Goal: Information Seeking & Learning: Learn about a topic

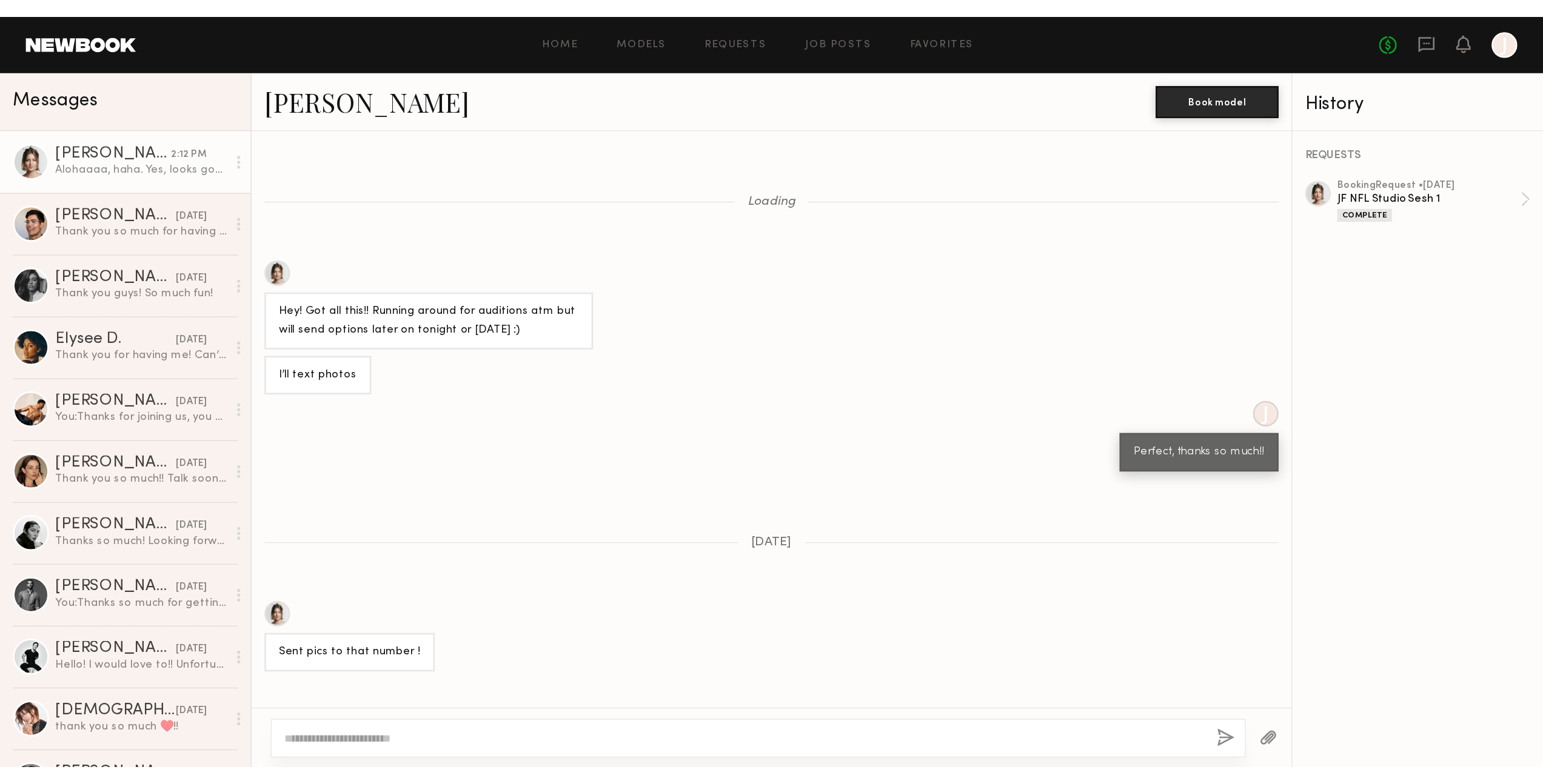
scroll to position [1224, 0]
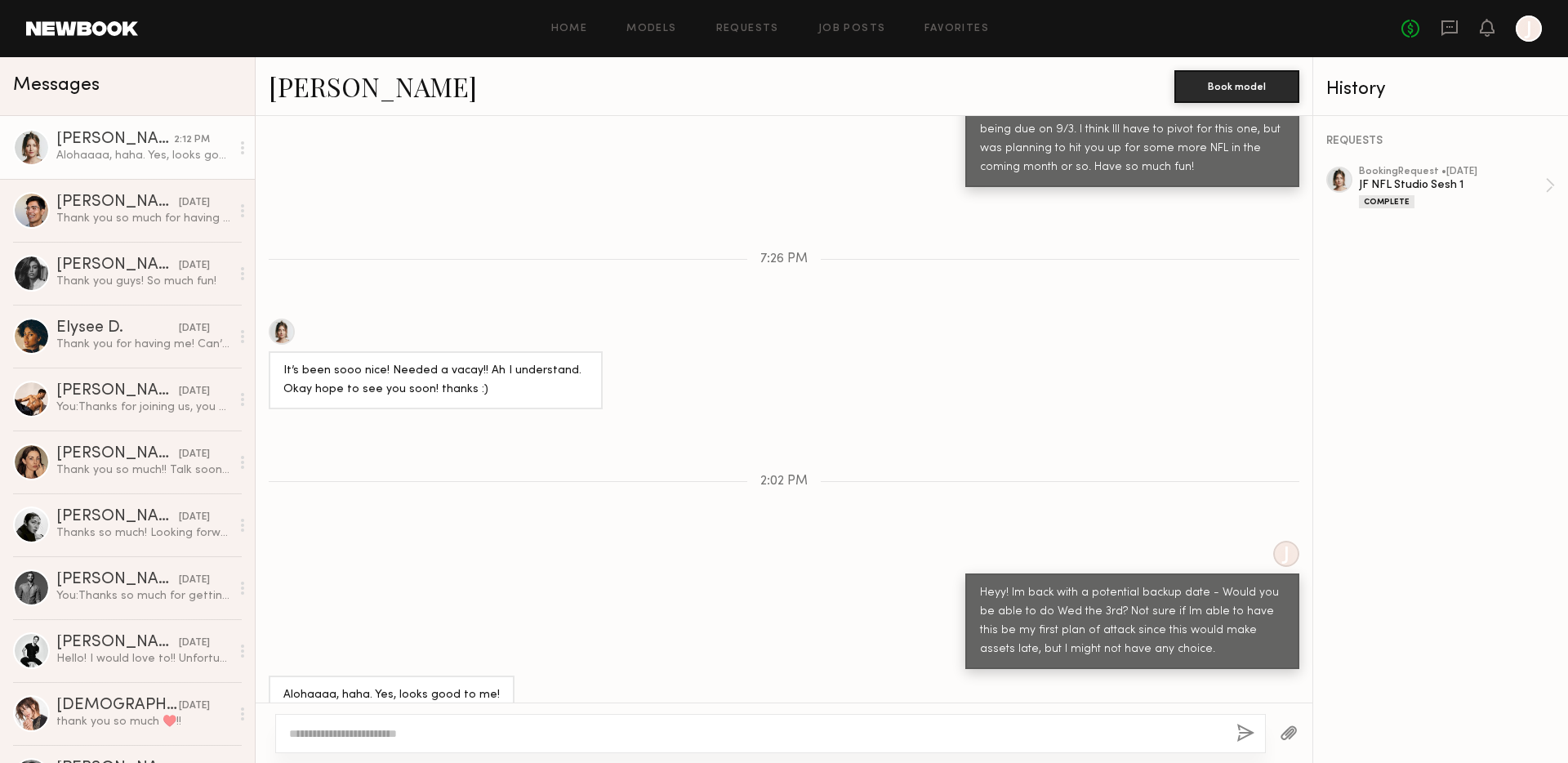
click at [109, 32] on link at bounding box center [82, 28] width 112 height 15
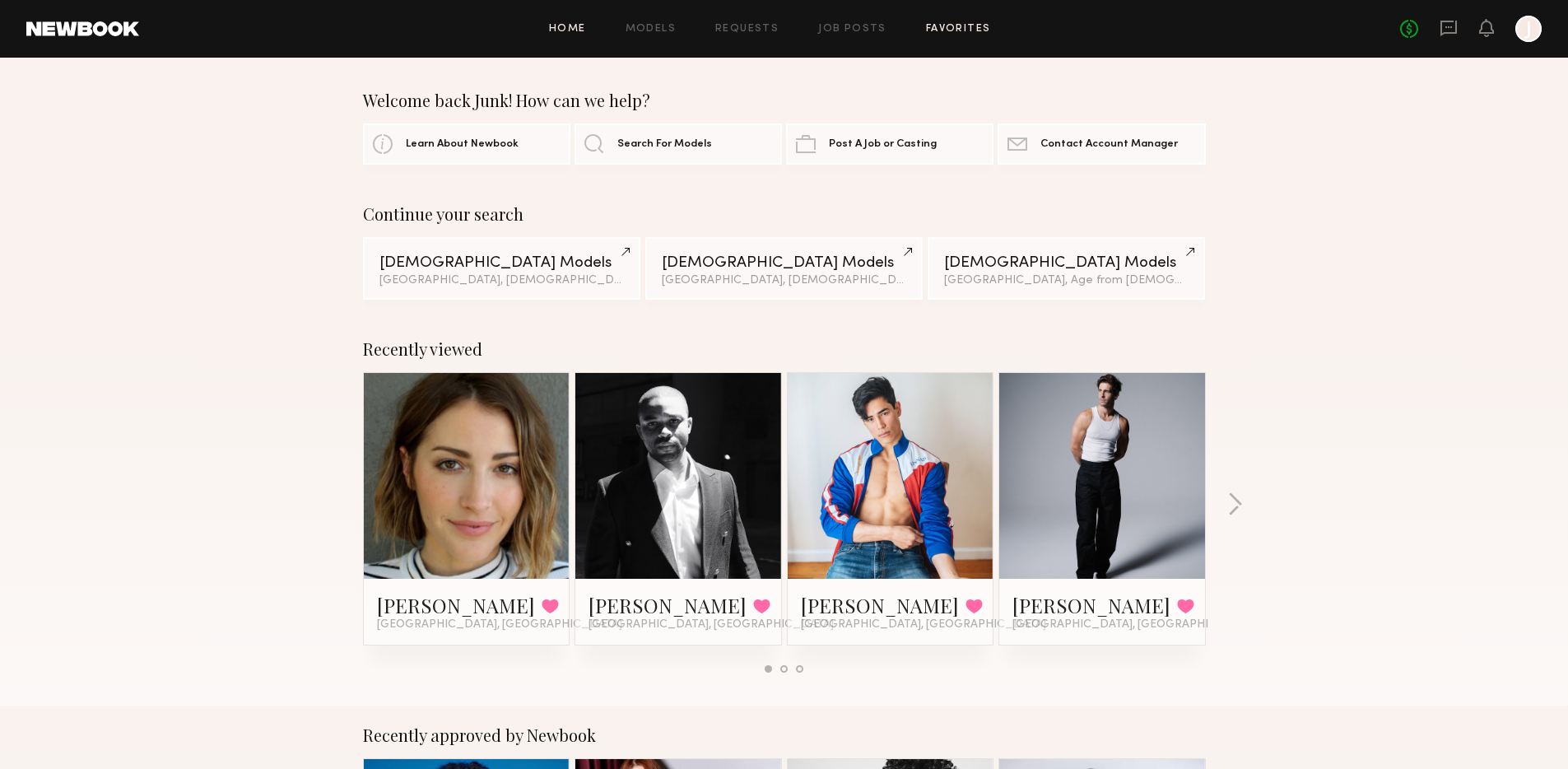
click at [939, 29] on link "Favorites" at bounding box center [958, 28] width 65 height 11
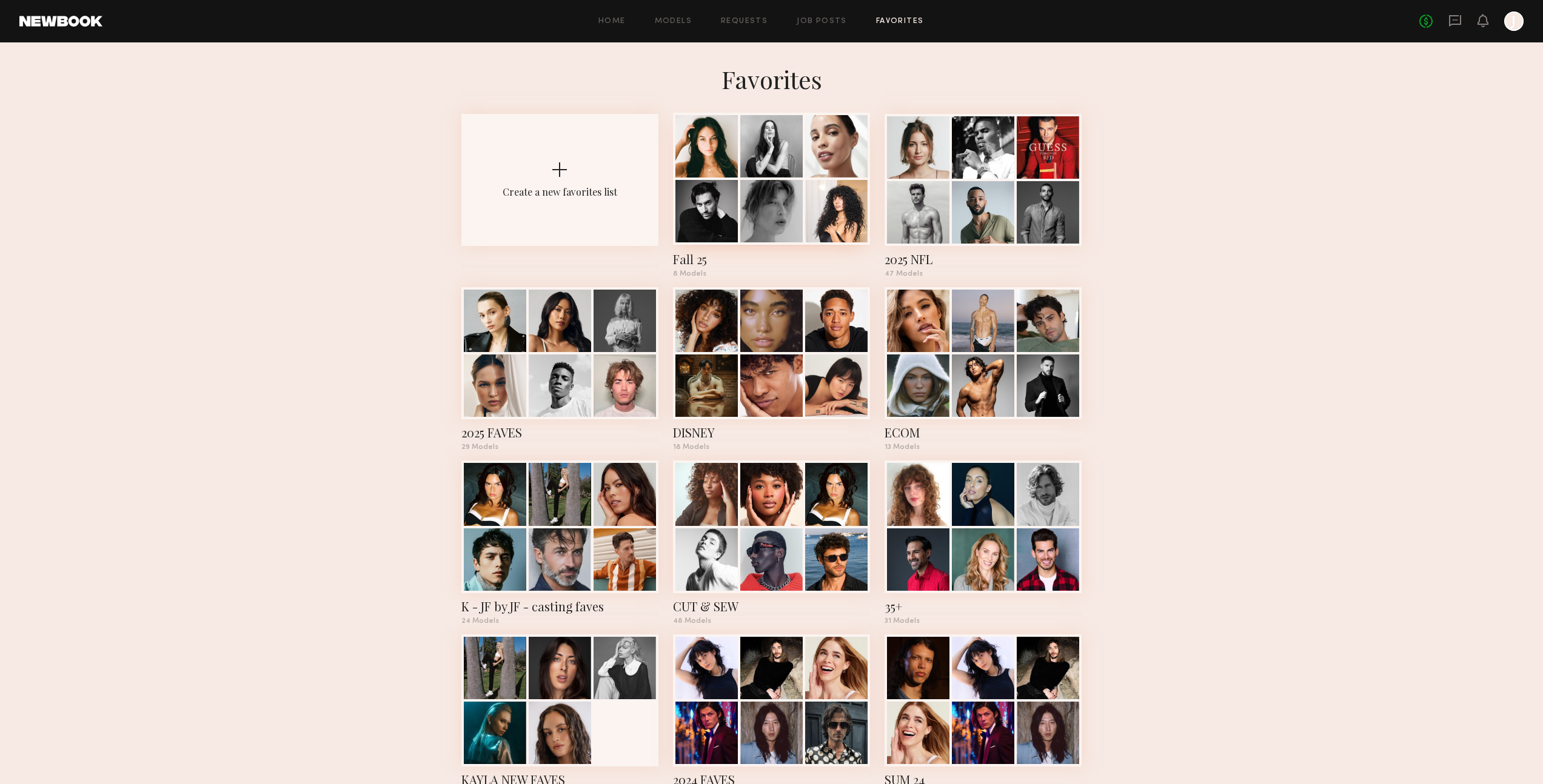
click at [711, 183] on div at bounding box center [706, 211] width 62 height 62
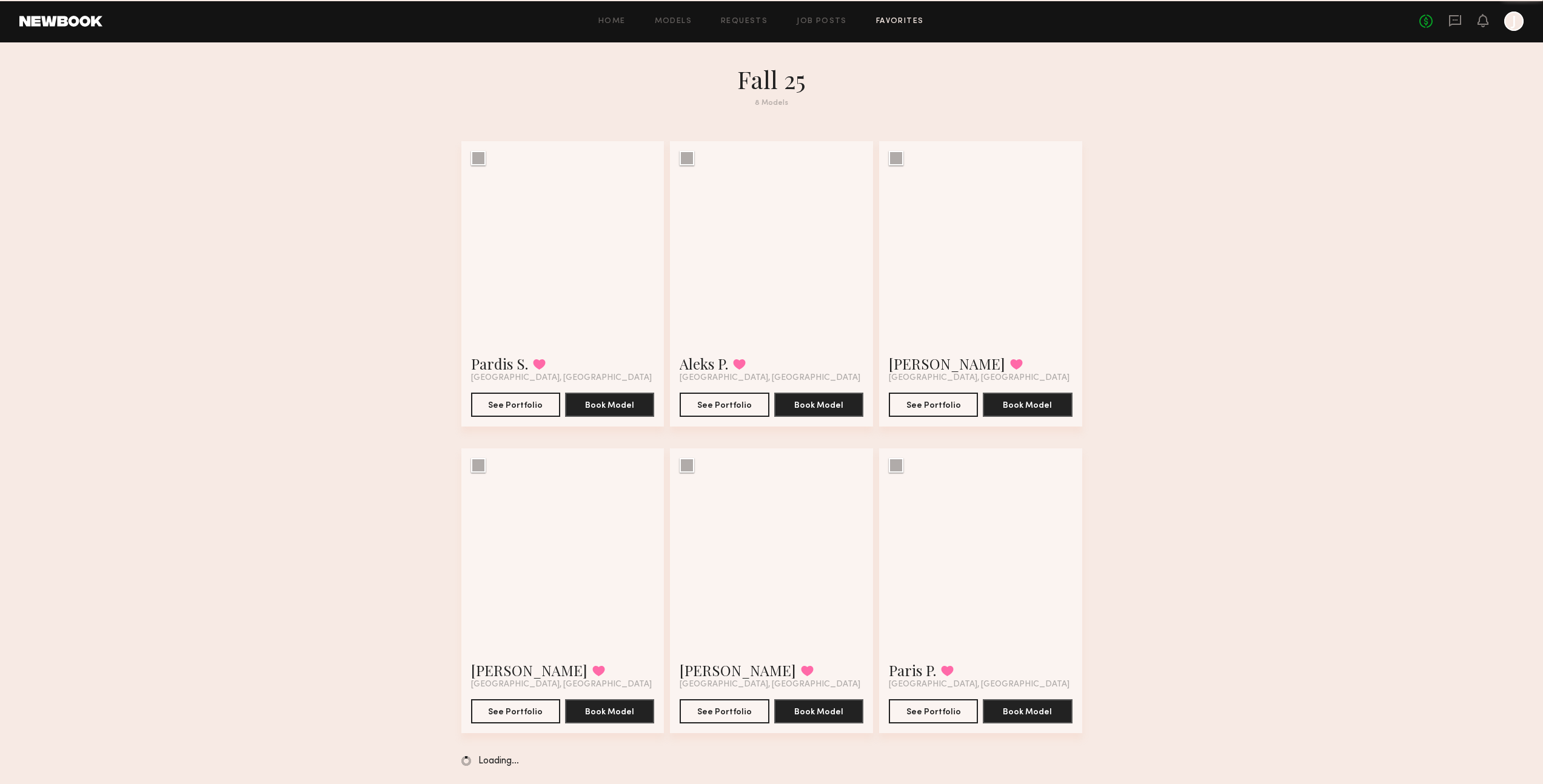
drag, startPoint x: 711, startPoint y: 183, endPoint x: 718, endPoint y: 184, distance: 7.1
click at [711, 183] on div at bounding box center [771, 242] width 203 height 203
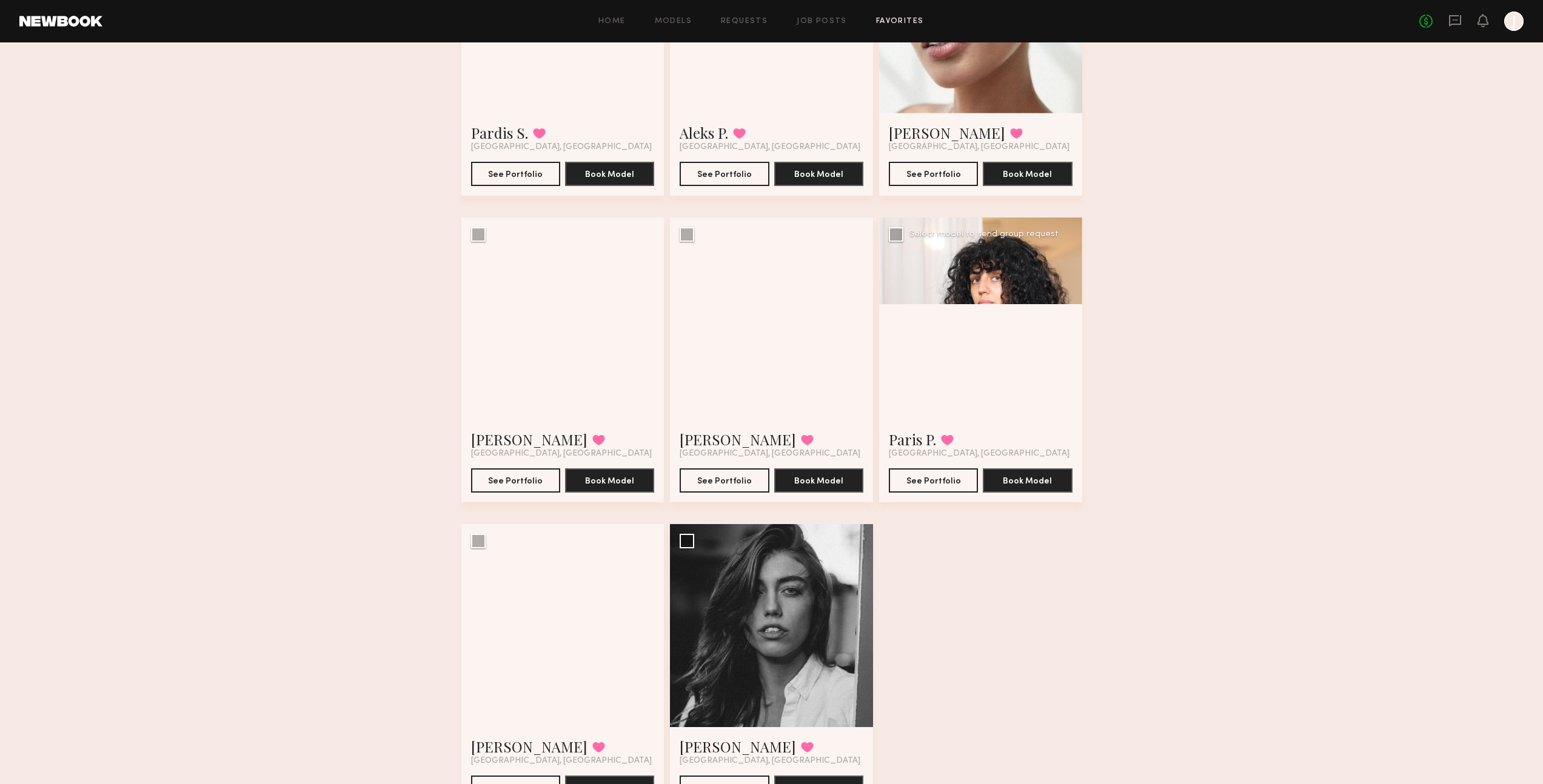
scroll to position [244, 0]
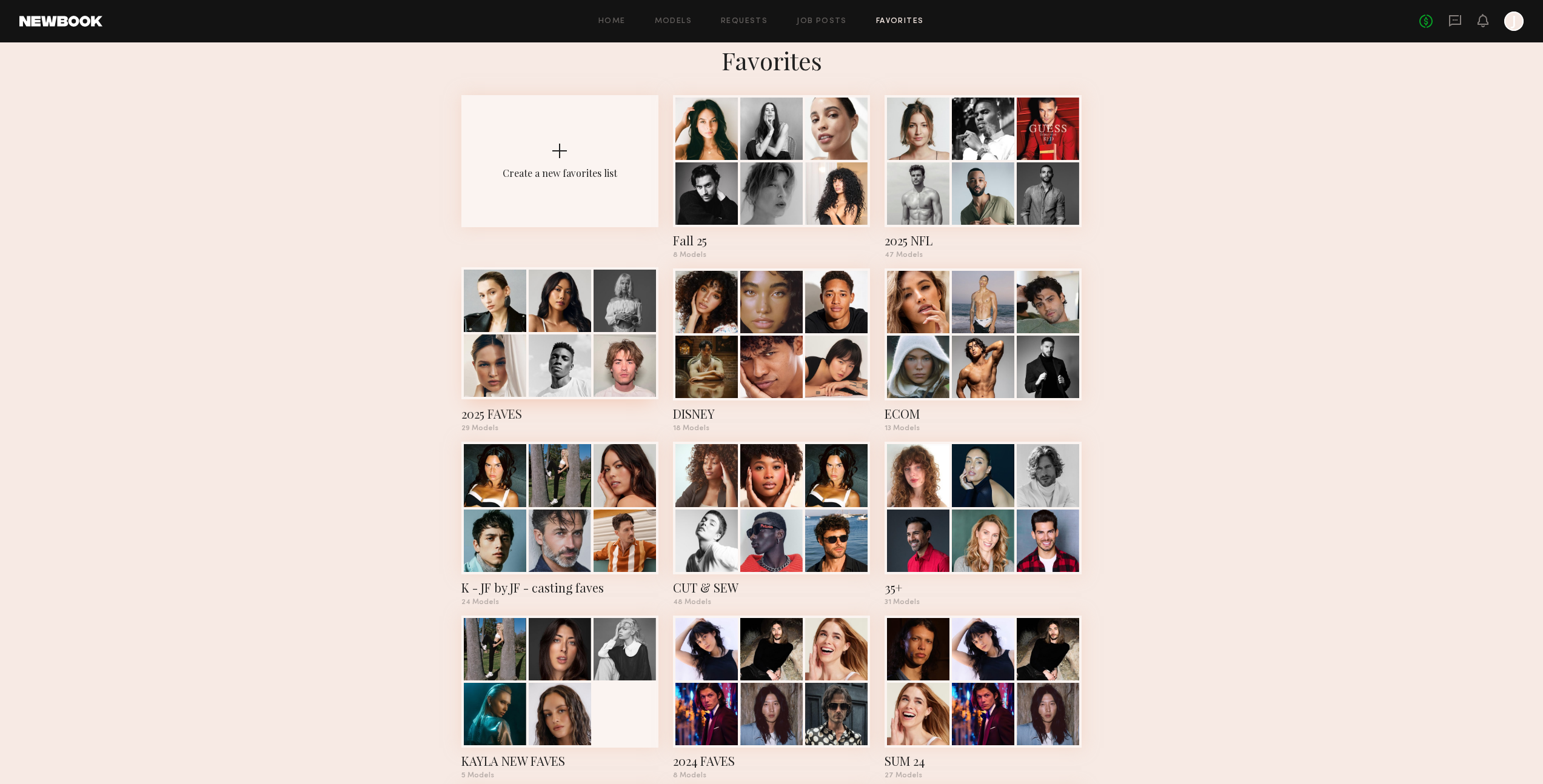
scroll to position [17, 0]
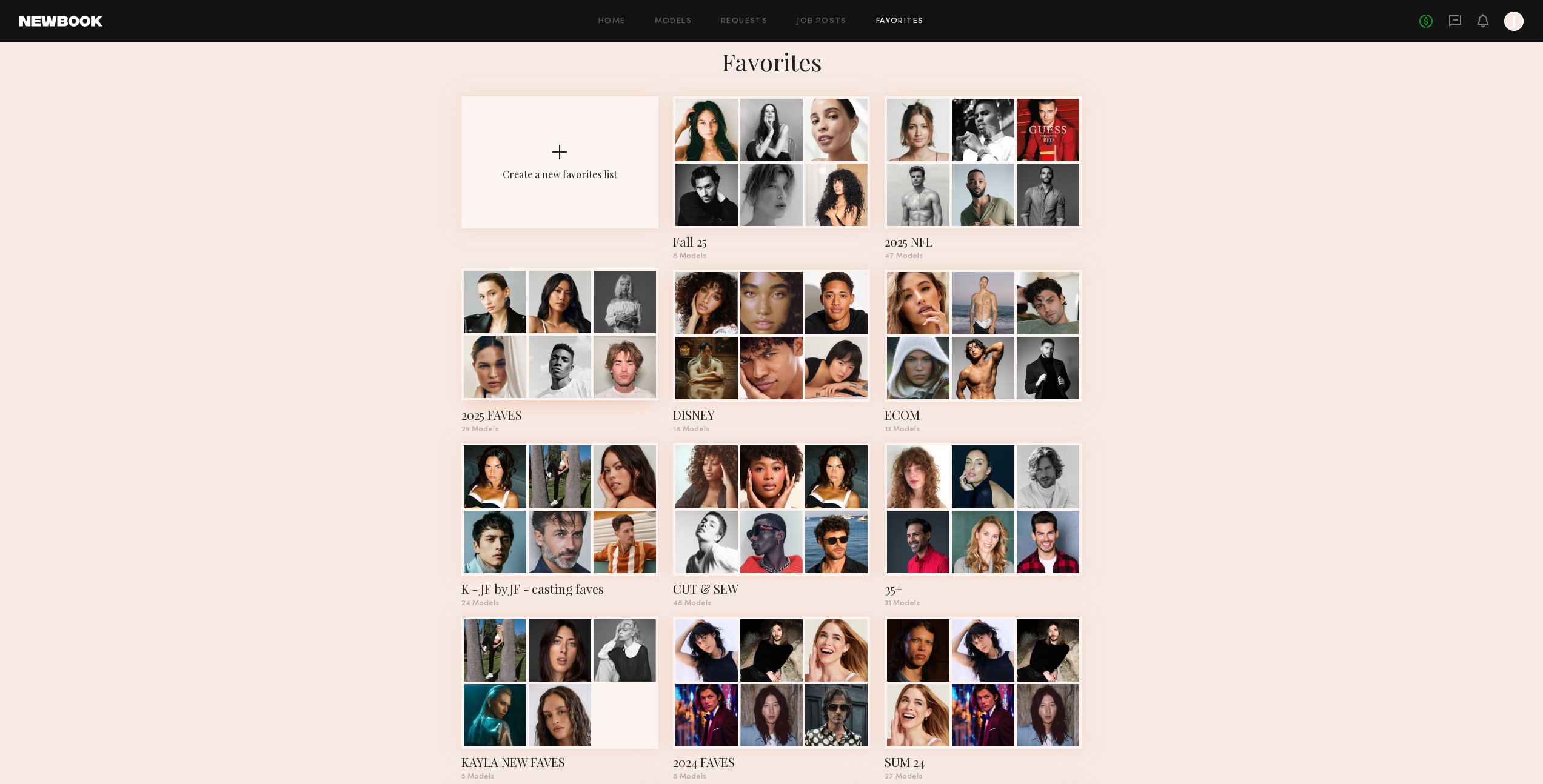
click at [606, 365] on div at bounding box center [624, 367] width 62 height 62
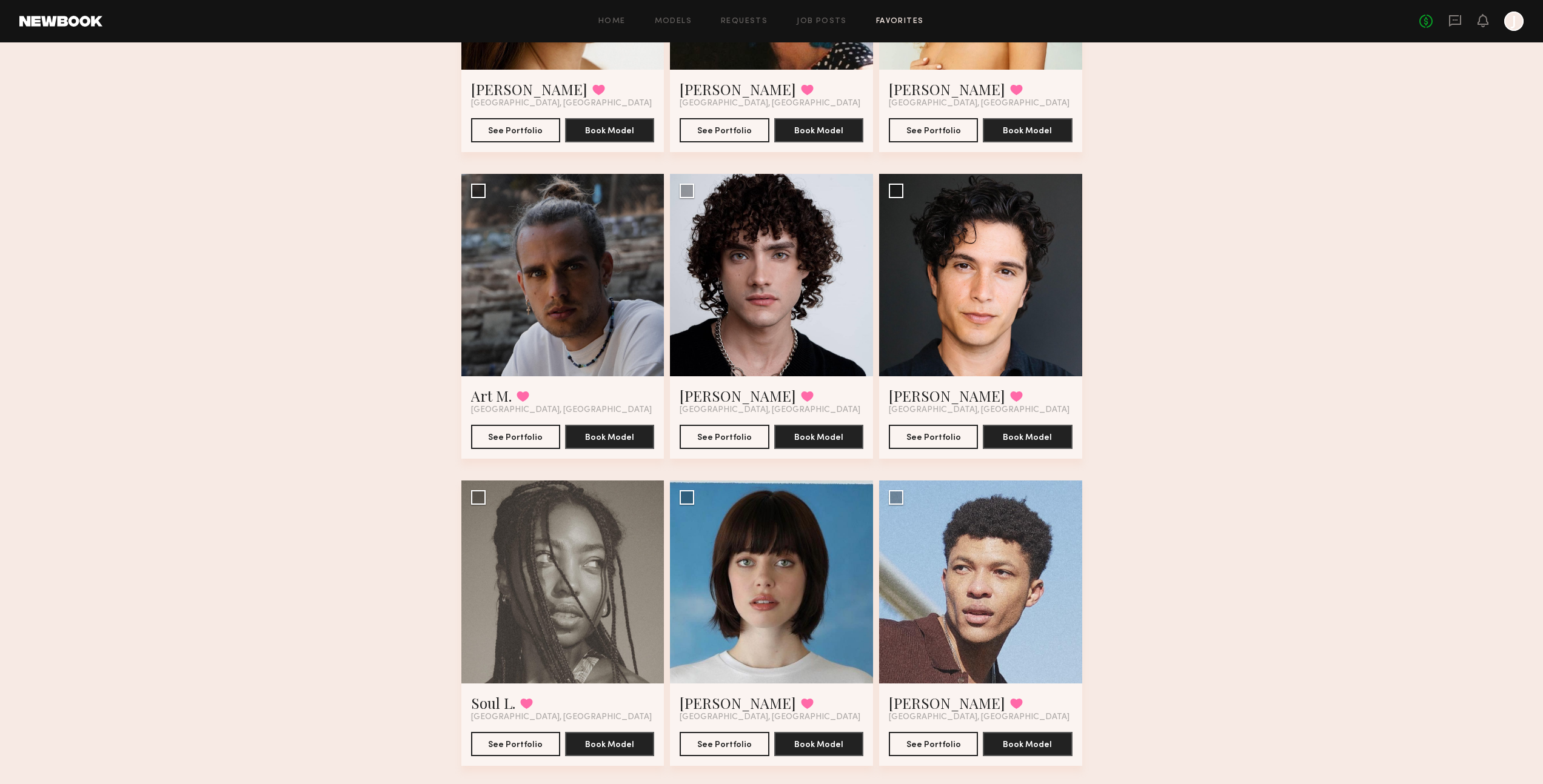
scroll to position [2125, 0]
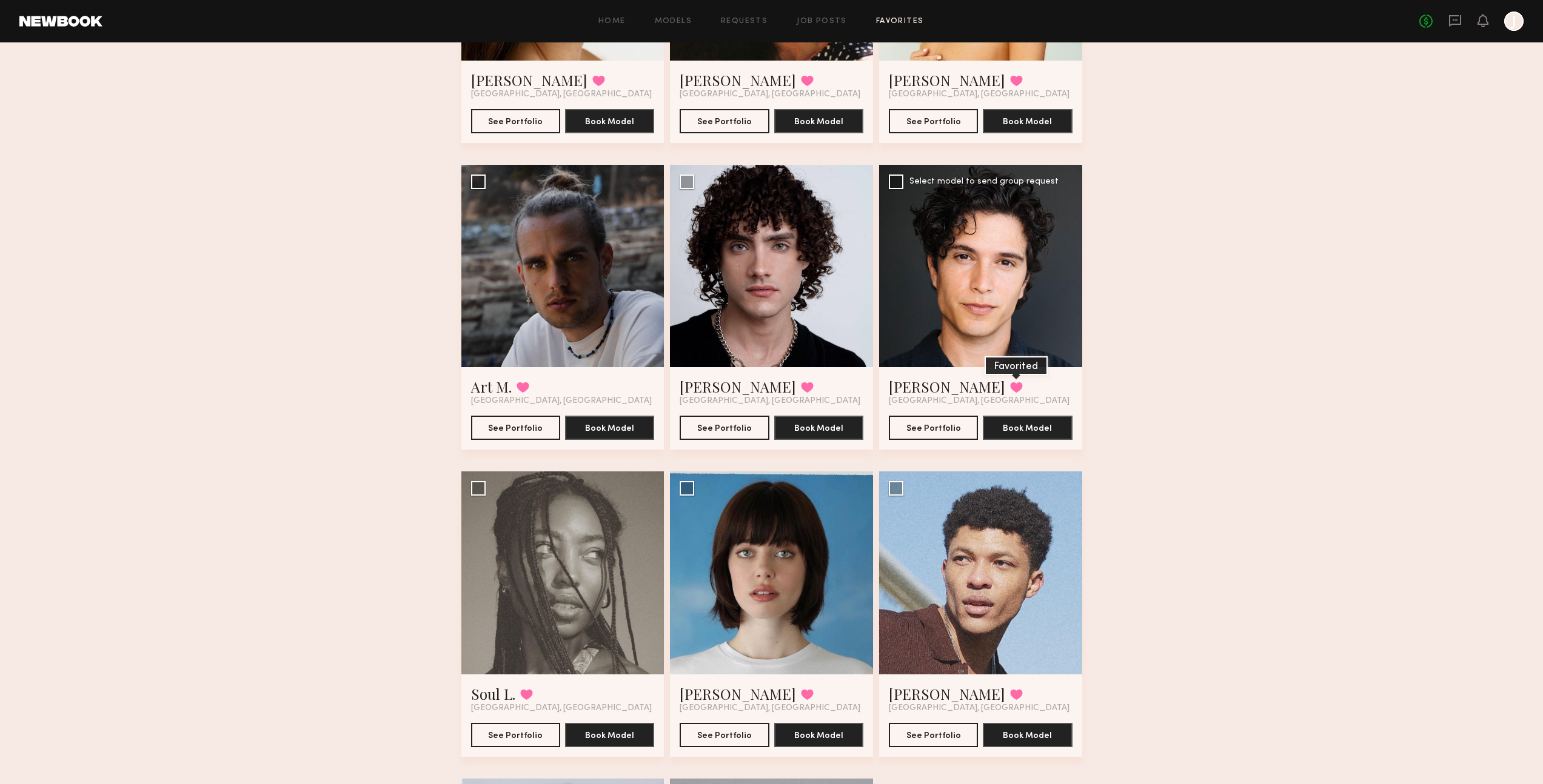
click at [1010, 383] on button at bounding box center [1016, 387] width 13 height 11
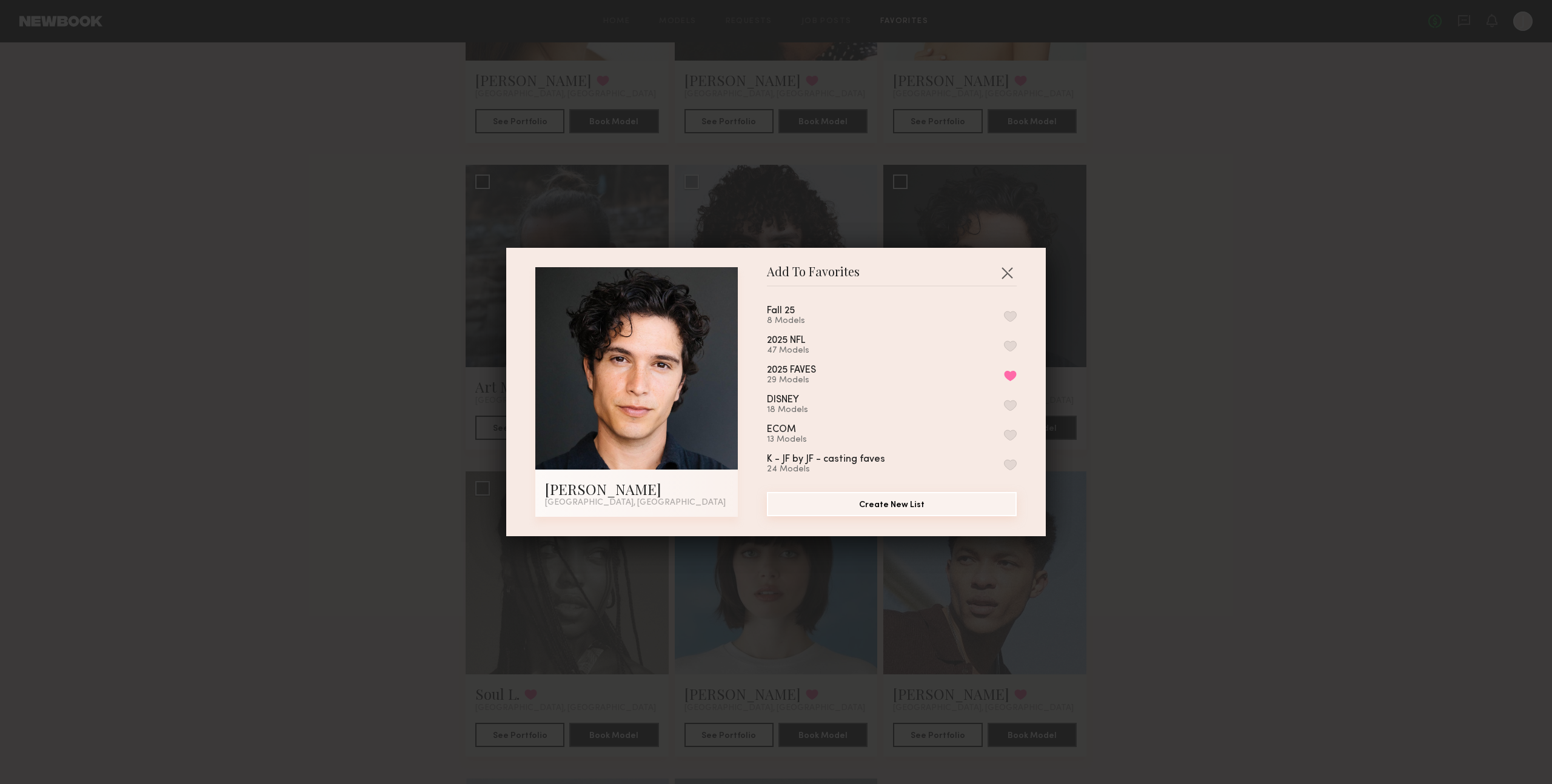
click at [892, 499] on button "Create New List" at bounding box center [892, 504] width 250 height 24
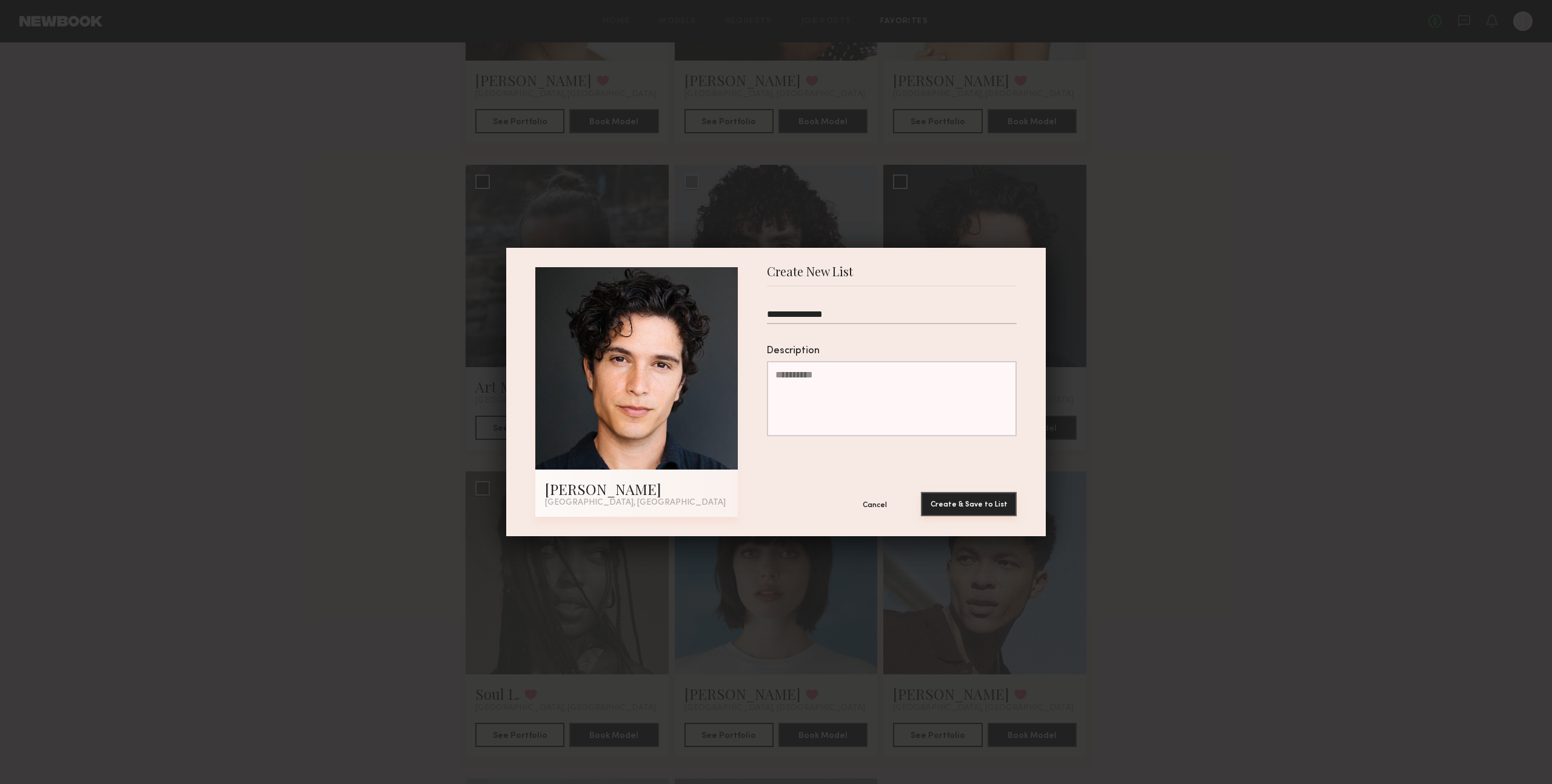
type input "**********"
click at [976, 503] on button "Create & Save to List" at bounding box center [968, 504] width 95 height 24
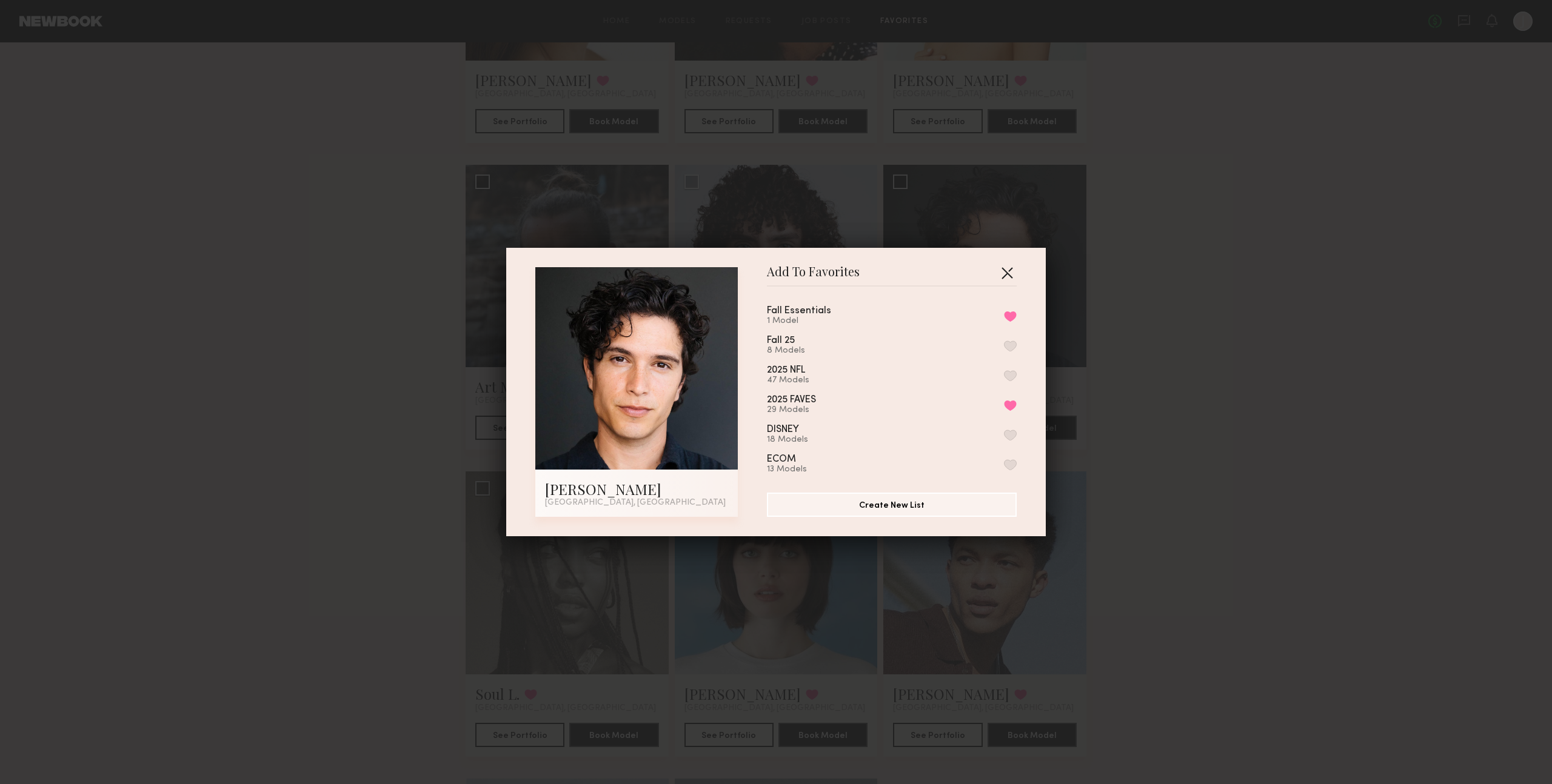
click at [1000, 275] on button "button" at bounding box center [1007, 273] width 19 height 19
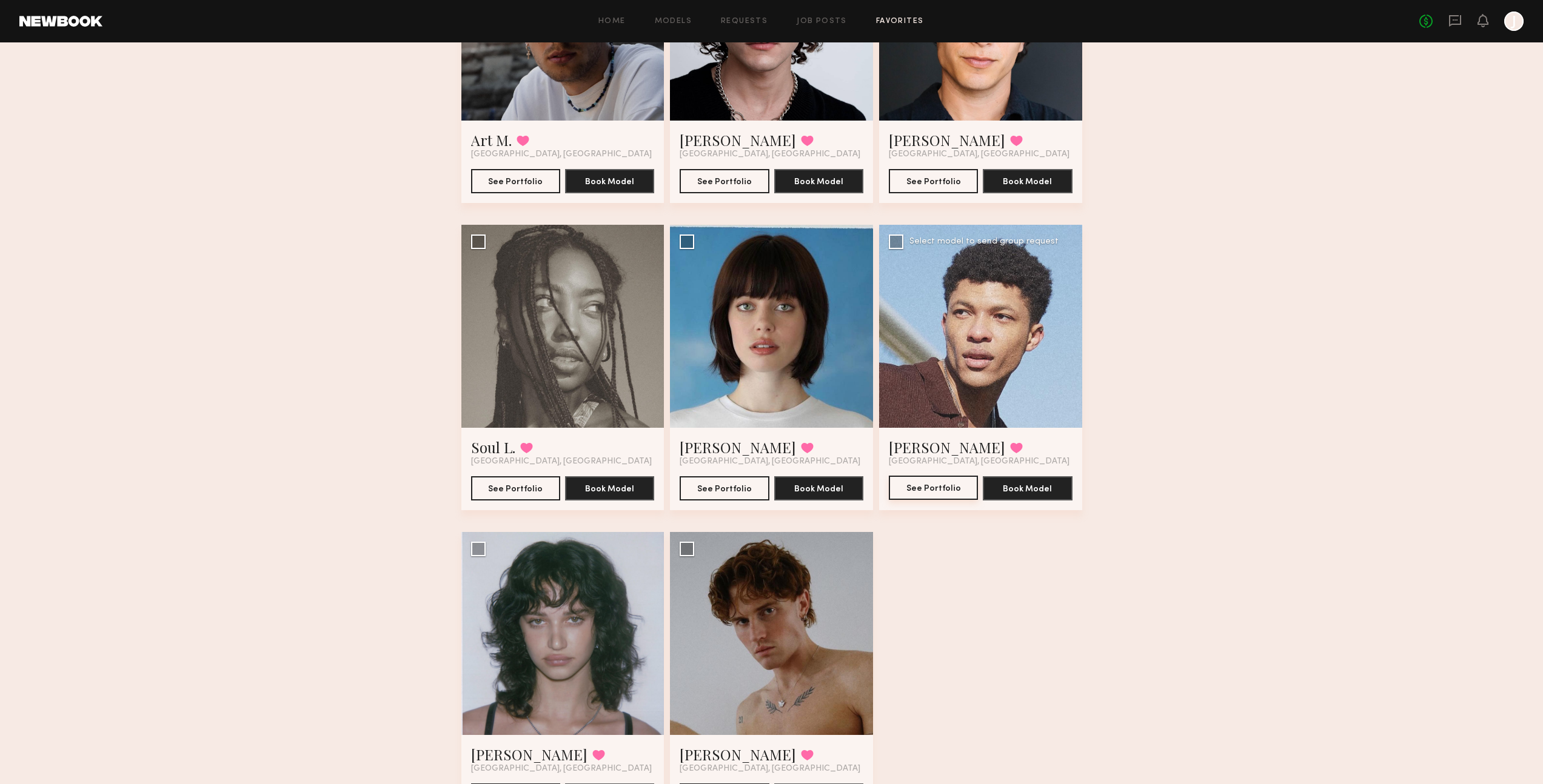
scroll to position [2445, 0]
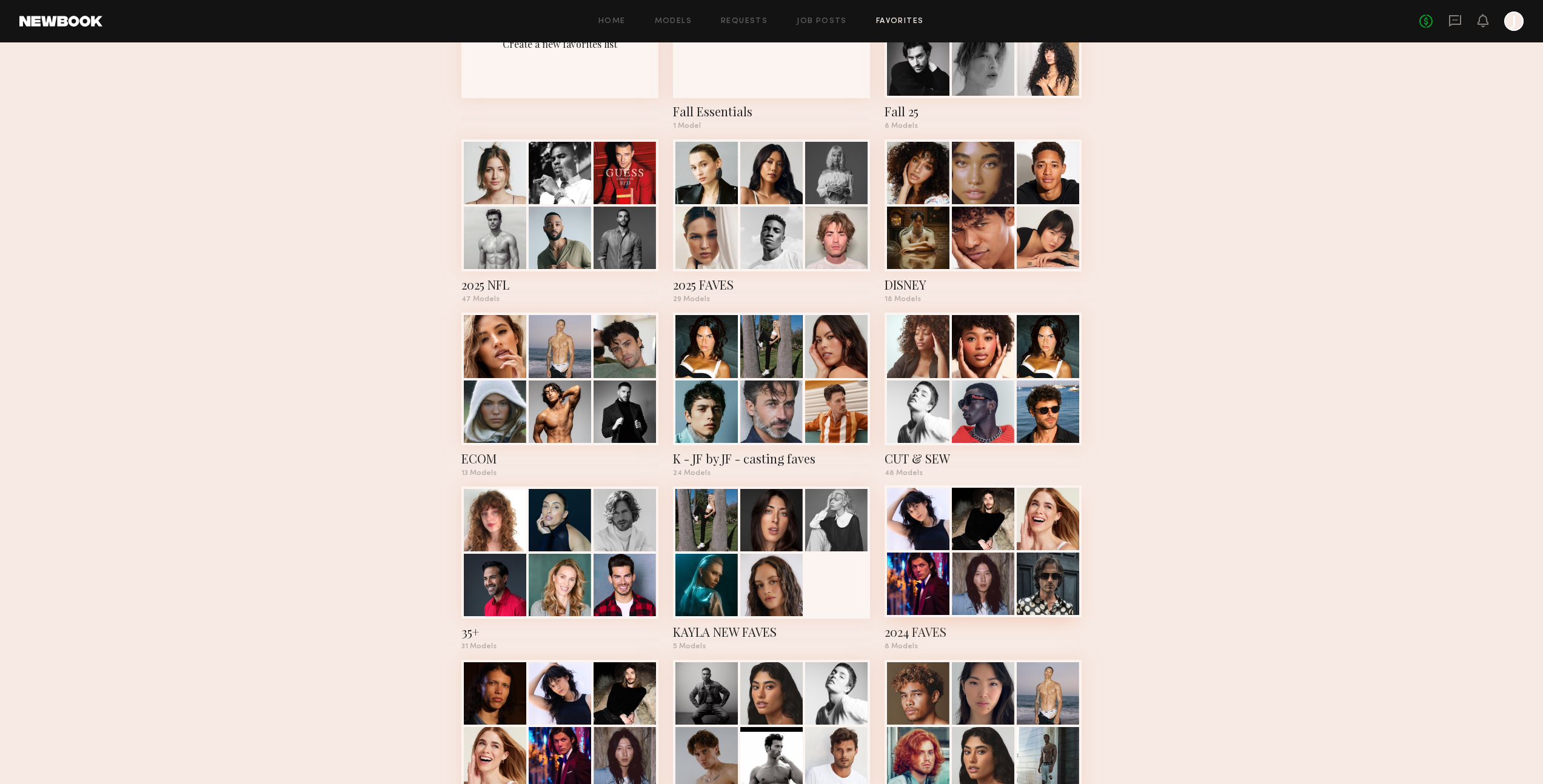
scroll to position [389, 0]
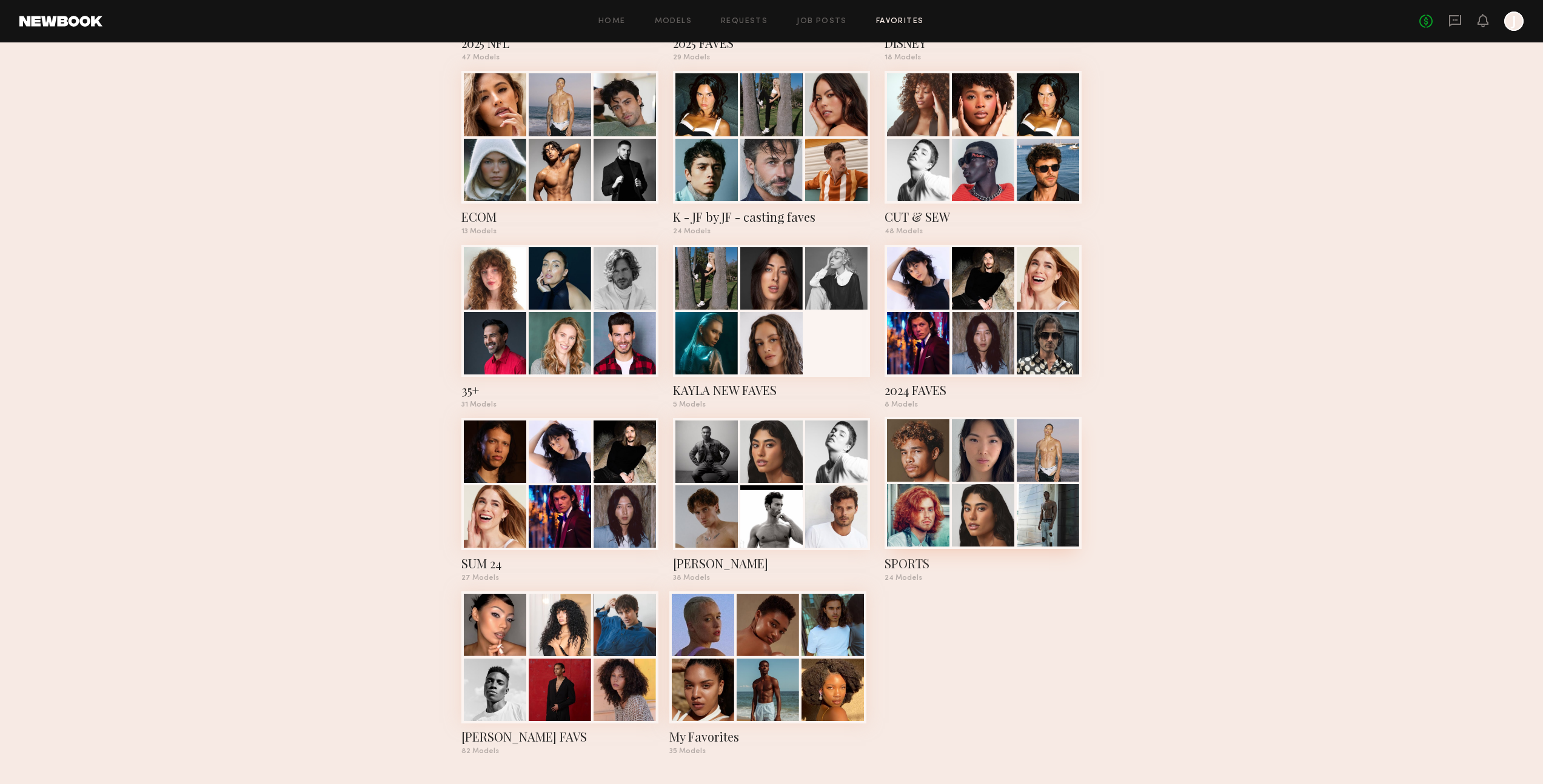
click at [1000, 463] on div at bounding box center [982, 450] width 62 height 62
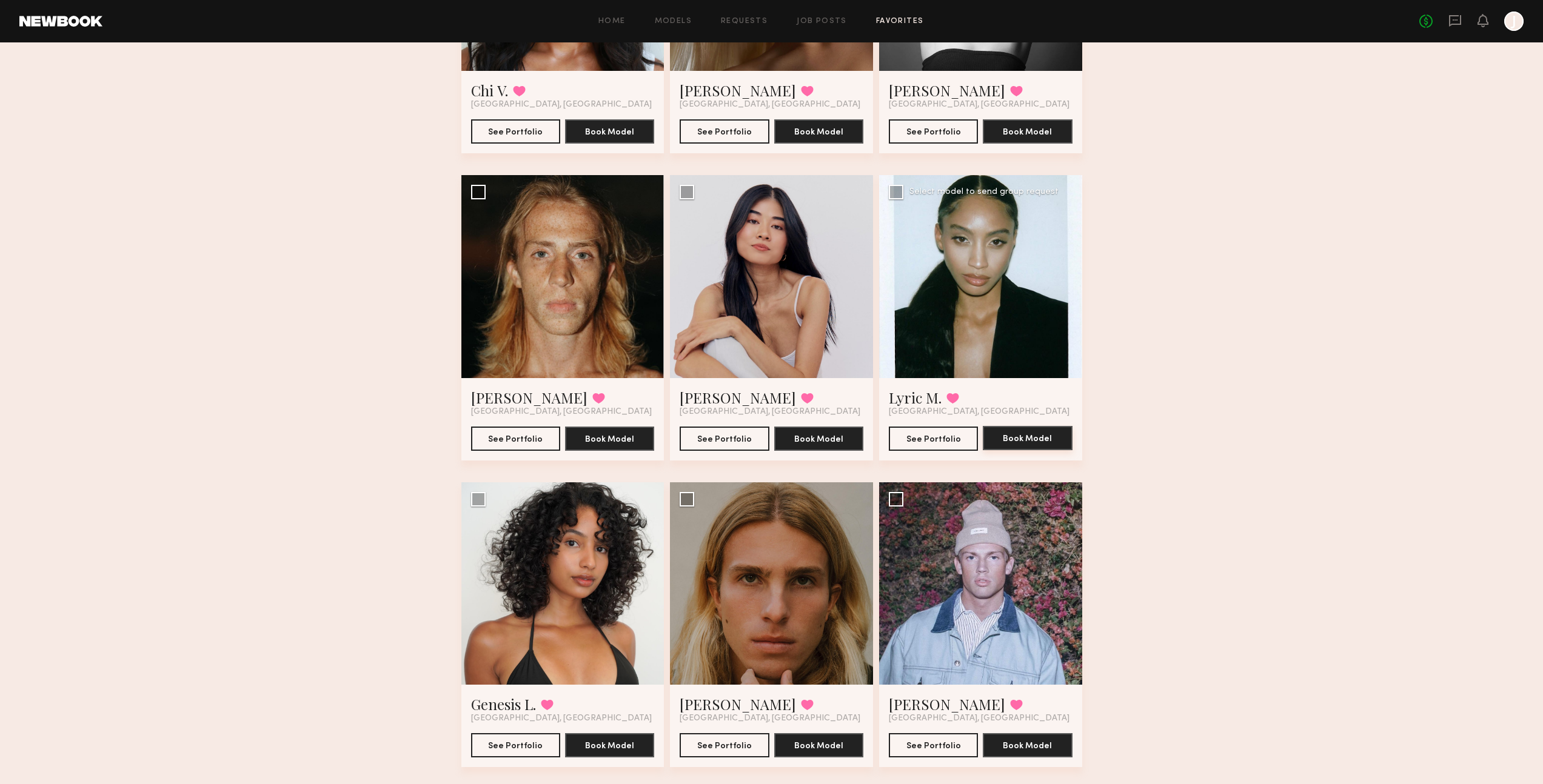
scroll to position [1832, 0]
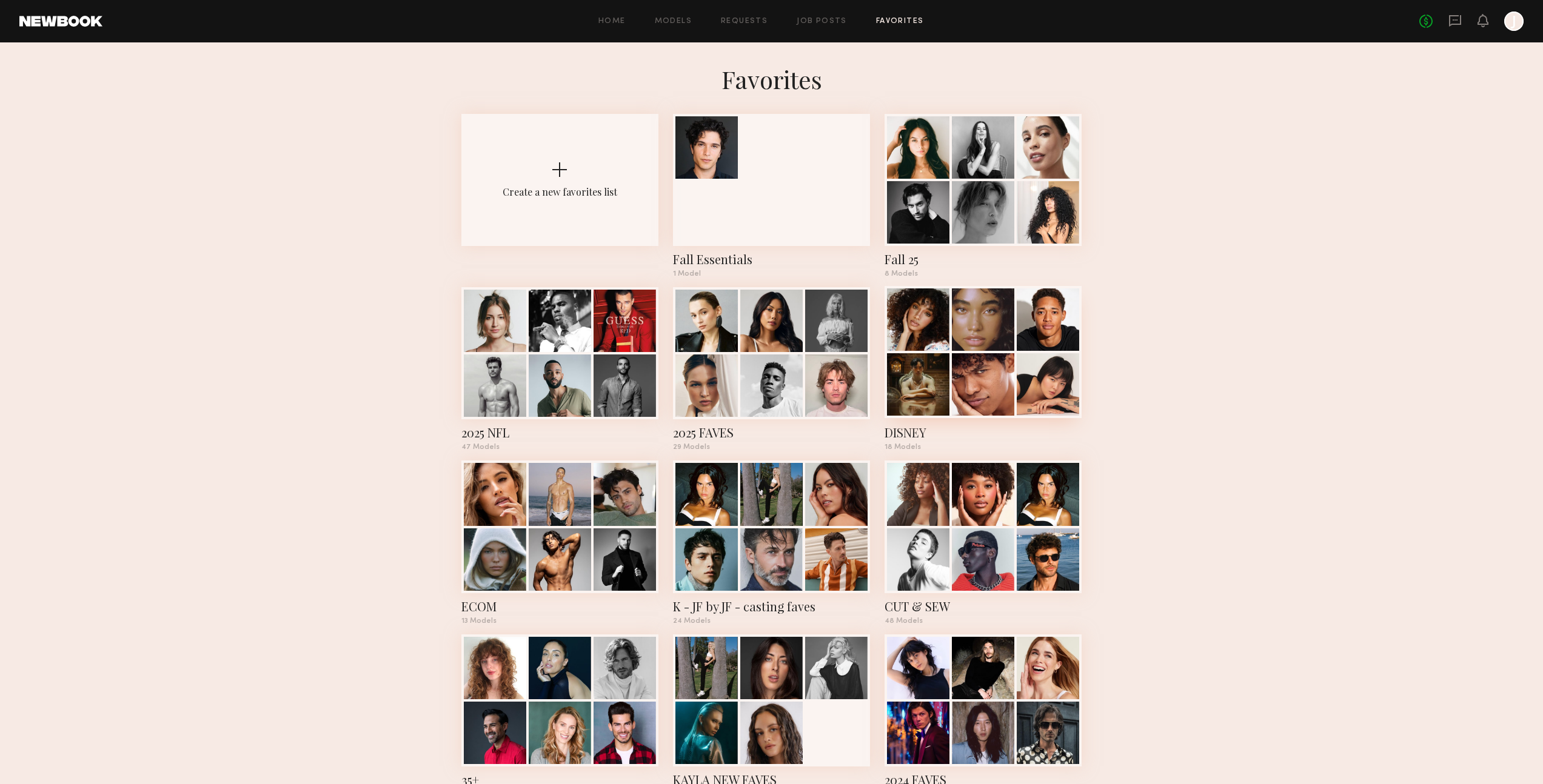
click at [989, 359] on div at bounding box center [982, 384] width 62 height 62
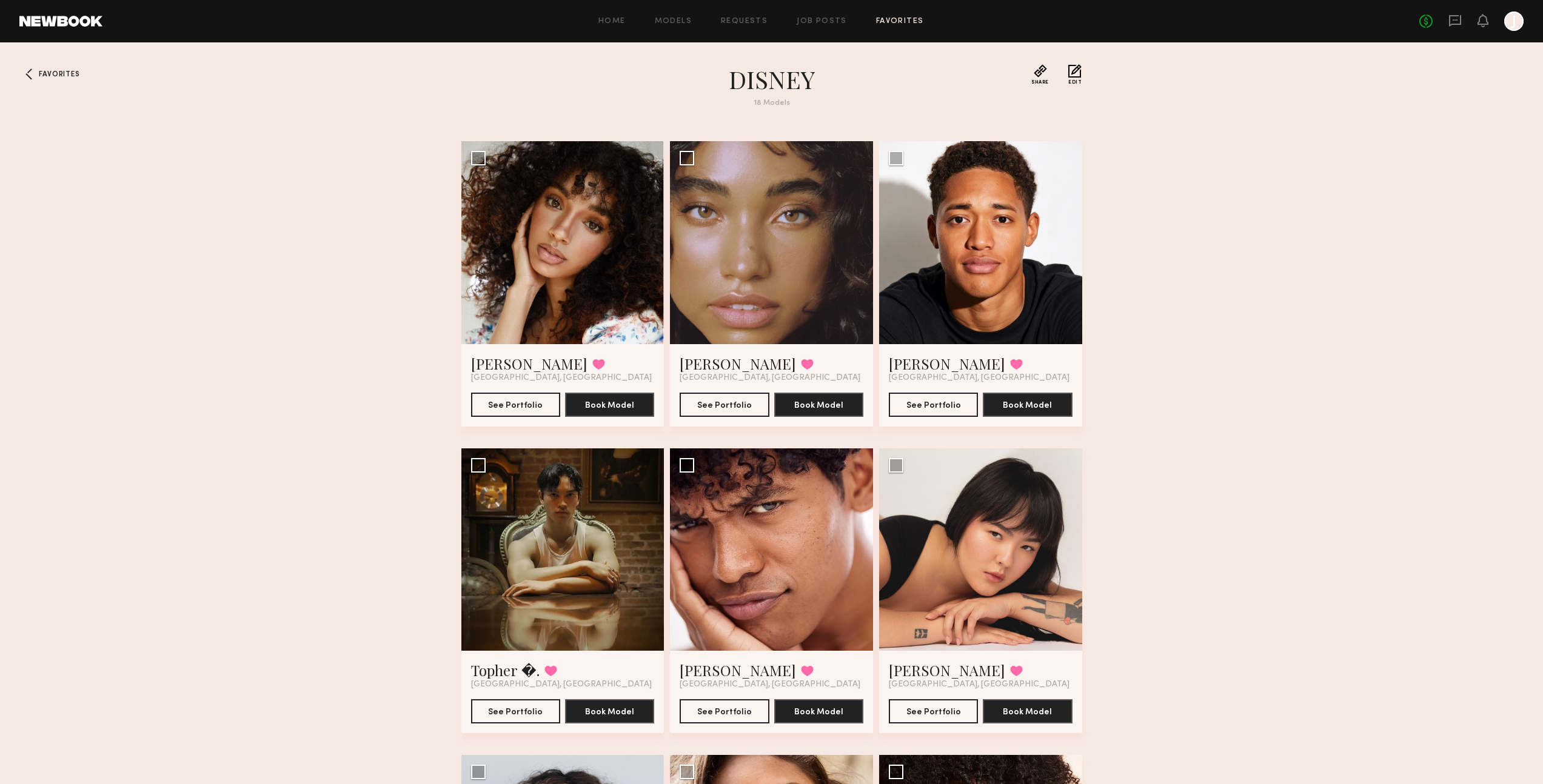
click at [85, 24] on link at bounding box center [61, 21] width 83 height 11
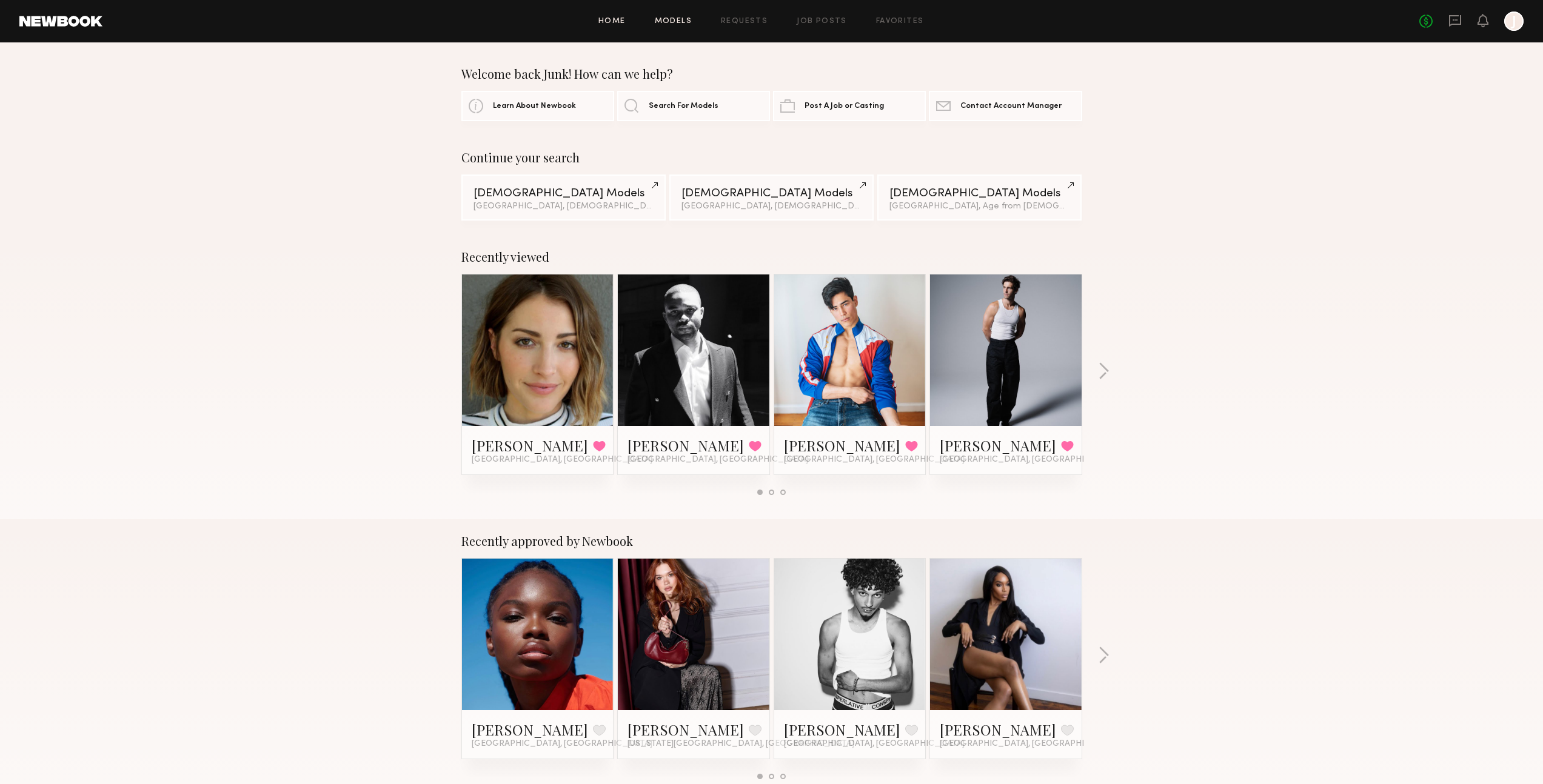
click at [677, 25] on link "Models" at bounding box center [673, 21] width 37 height 8
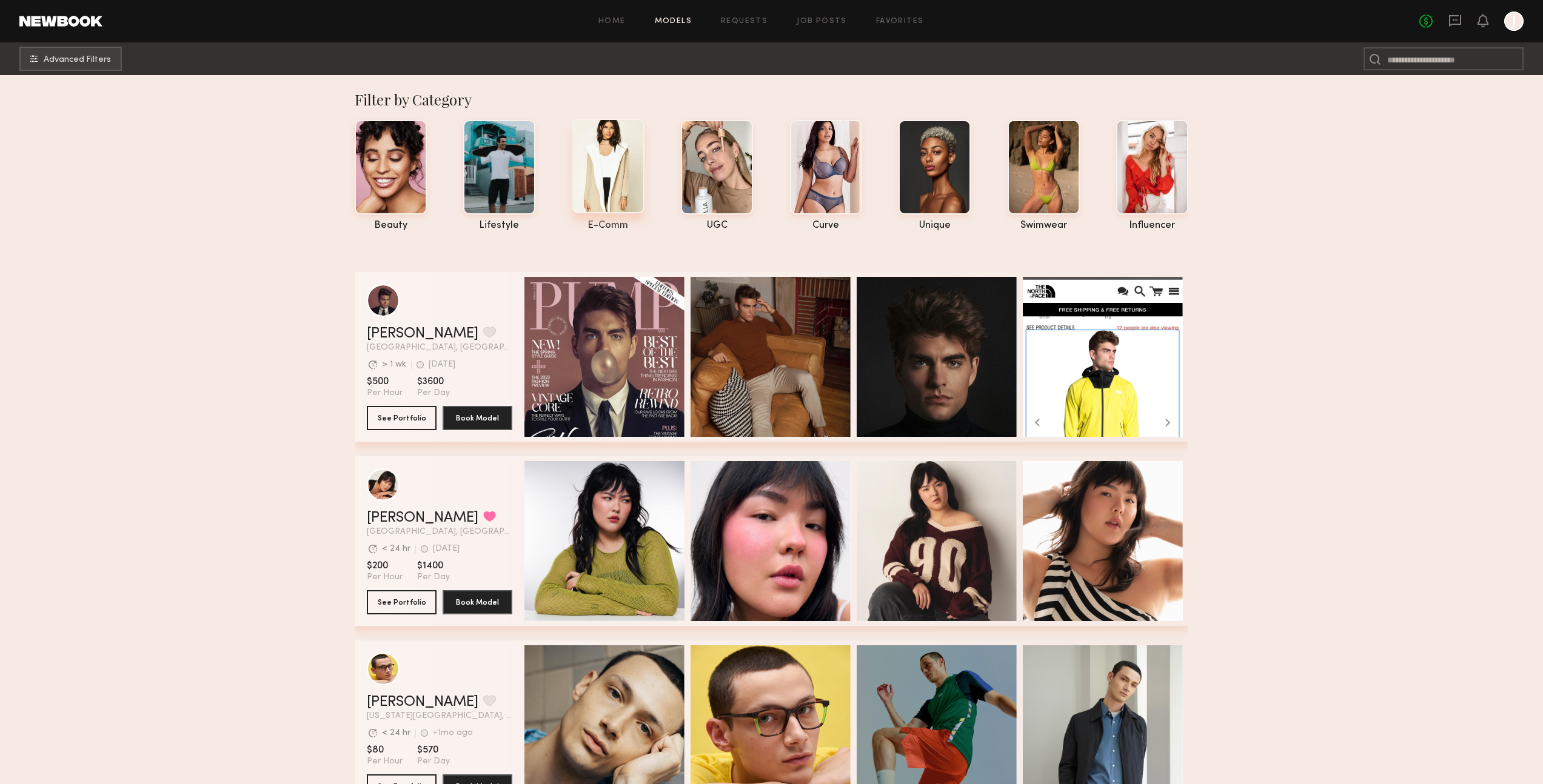
click at [611, 159] on div at bounding box center [608, 166] width 72 height 95
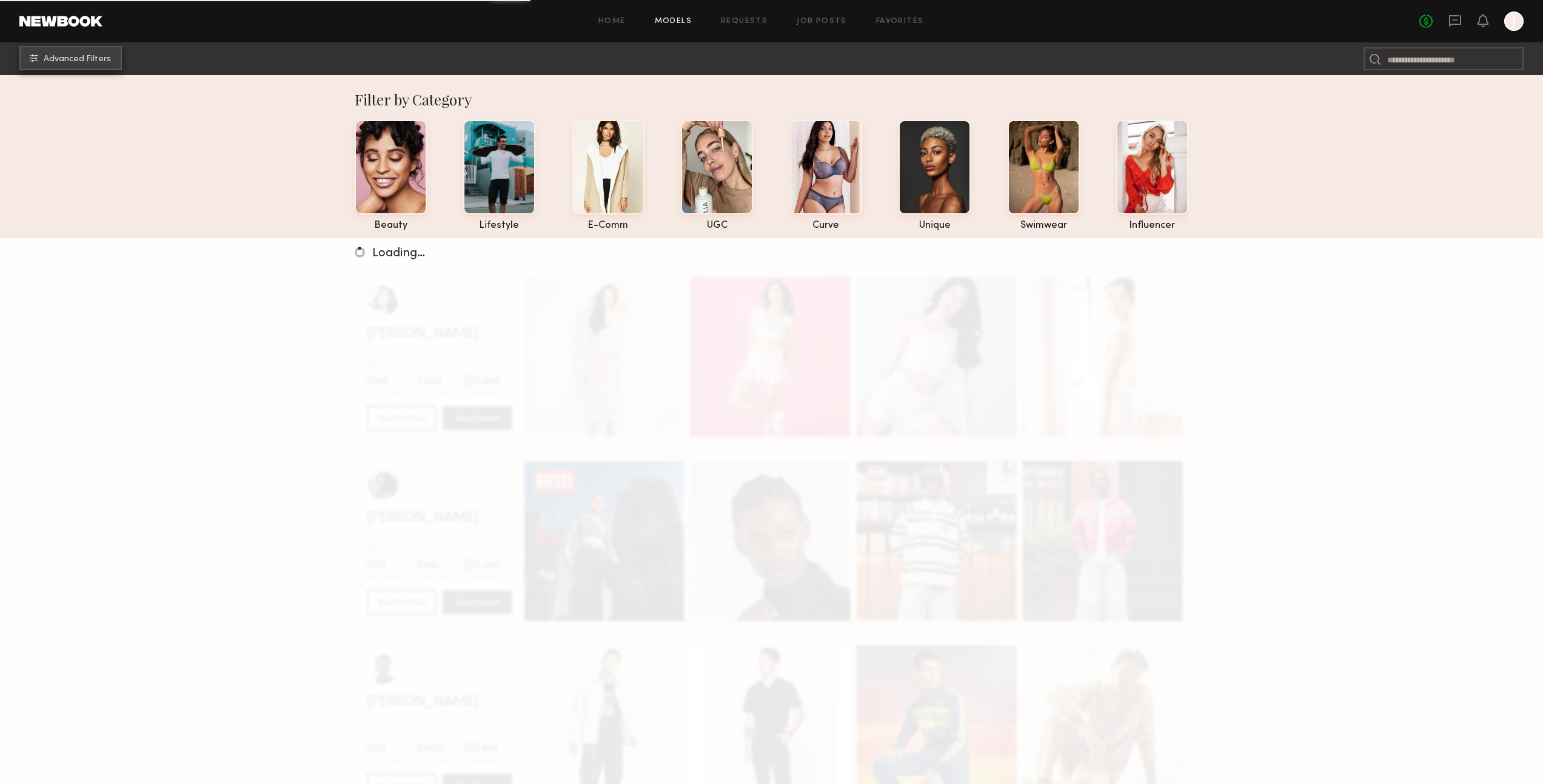
click at [100, 57] on span "Advanced Filters" at bounding box center [78, 60] width 67 height 9
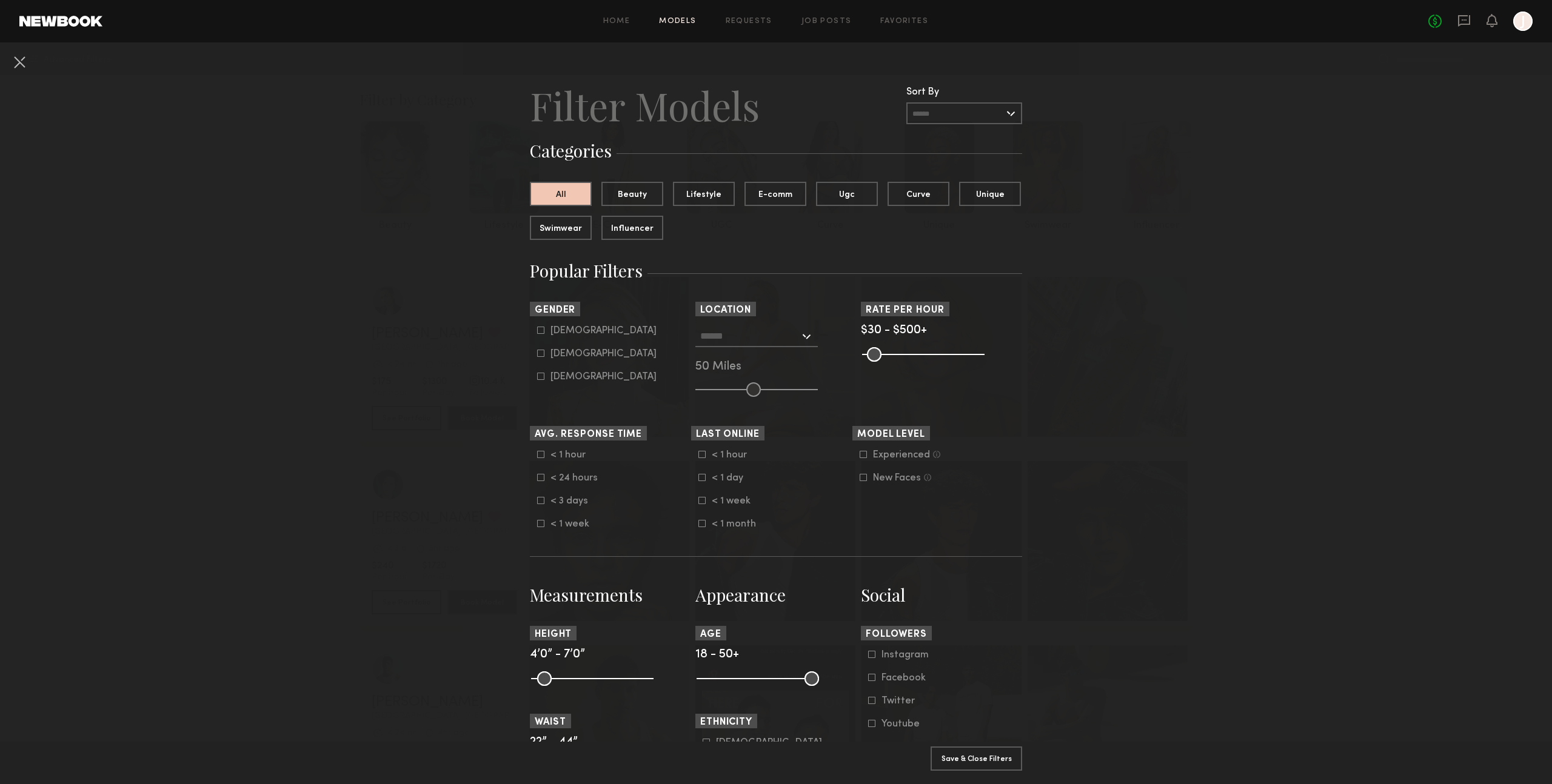
click at [564, 356] on div "Female" at bounding box center [603, 354] width 106 height 7
type input "**"
click at [773, 338] on input "text" at bounding box center [750, 336] width 100 height 21
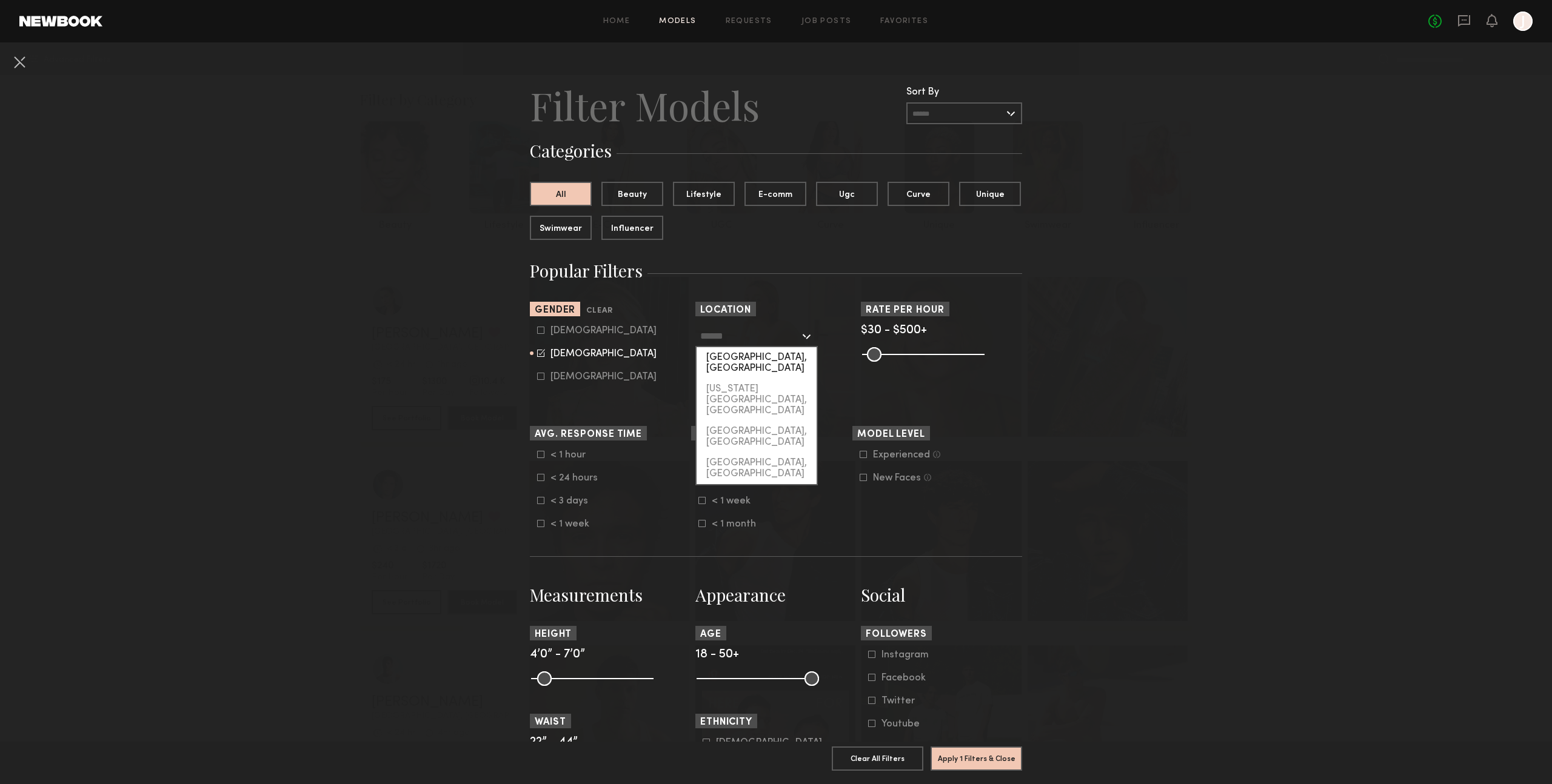
click at [766, 356] on div "[GEOGRAPHIC_DATA], [GEOGRAPHIC_DATA]" at bounding box center [756, 363] width 120 height 32
type input "**********"
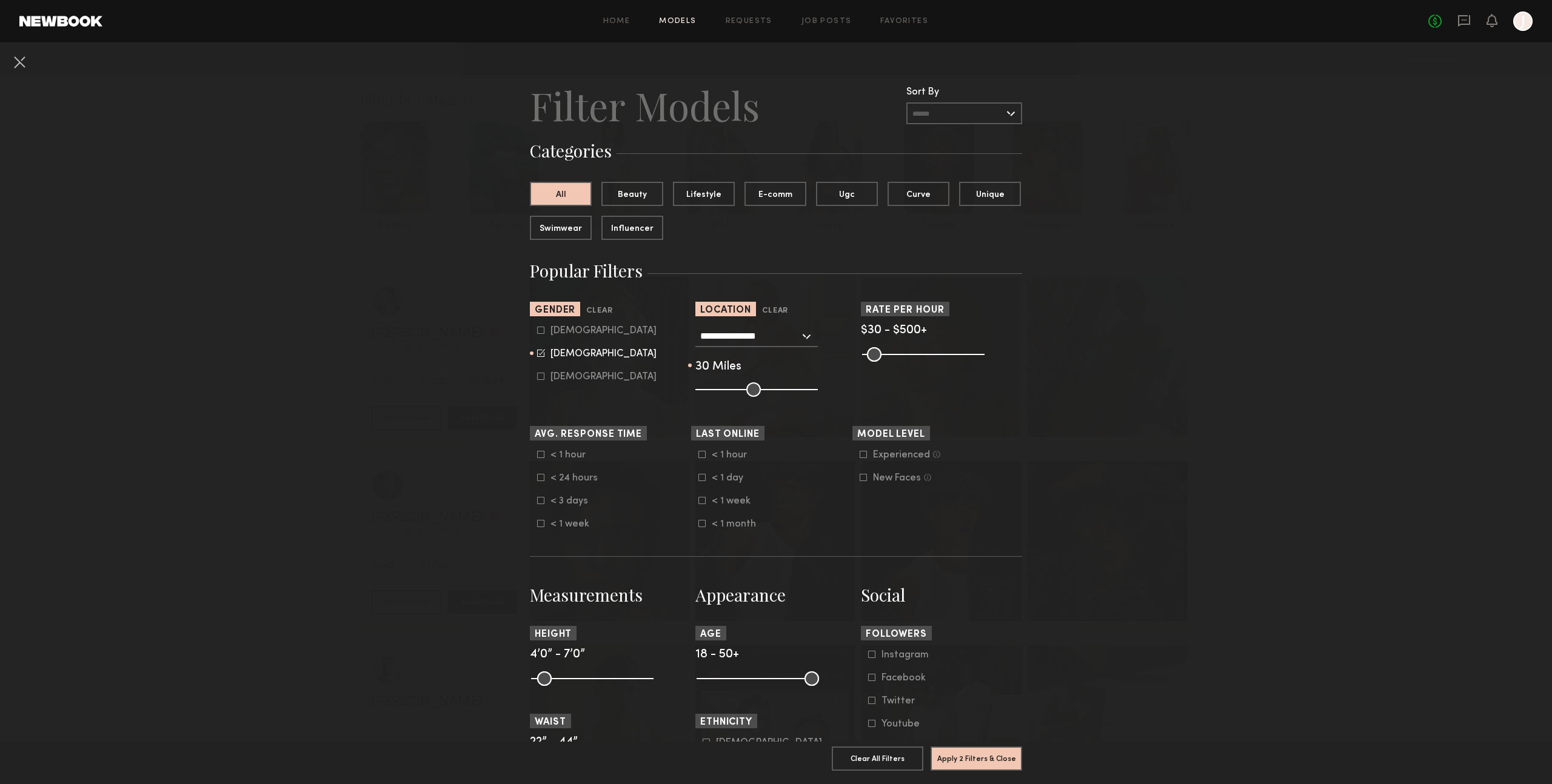
drag, startPoint x: 749, startPoint y: 392, endPoint x: 725, endPoint y: 392, distance: 24.0
type input "**"
click at [725, 392] on input "range" at bounding box center [756, 389] width 123 height 14
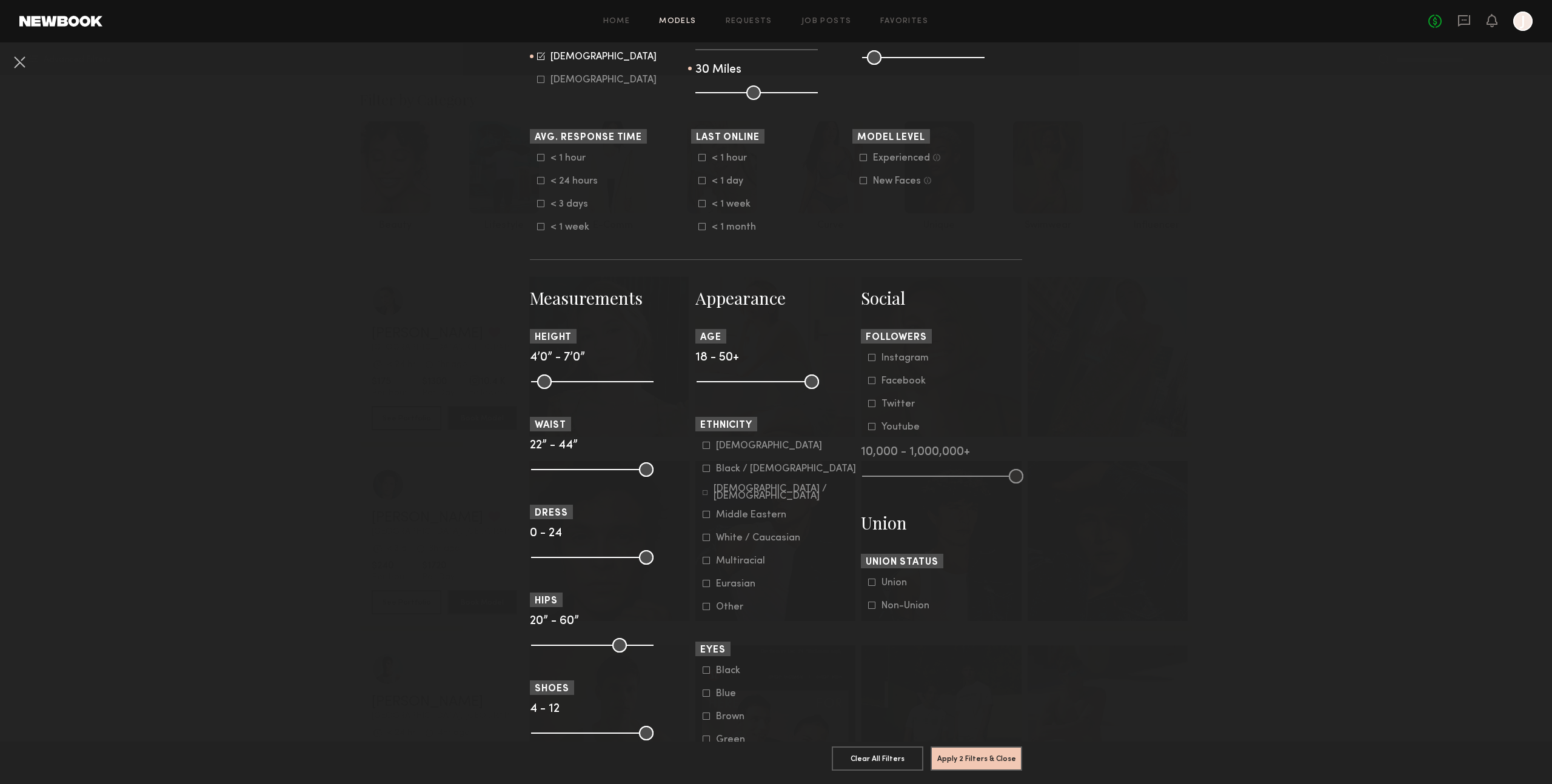
scroll to position [301, 0]
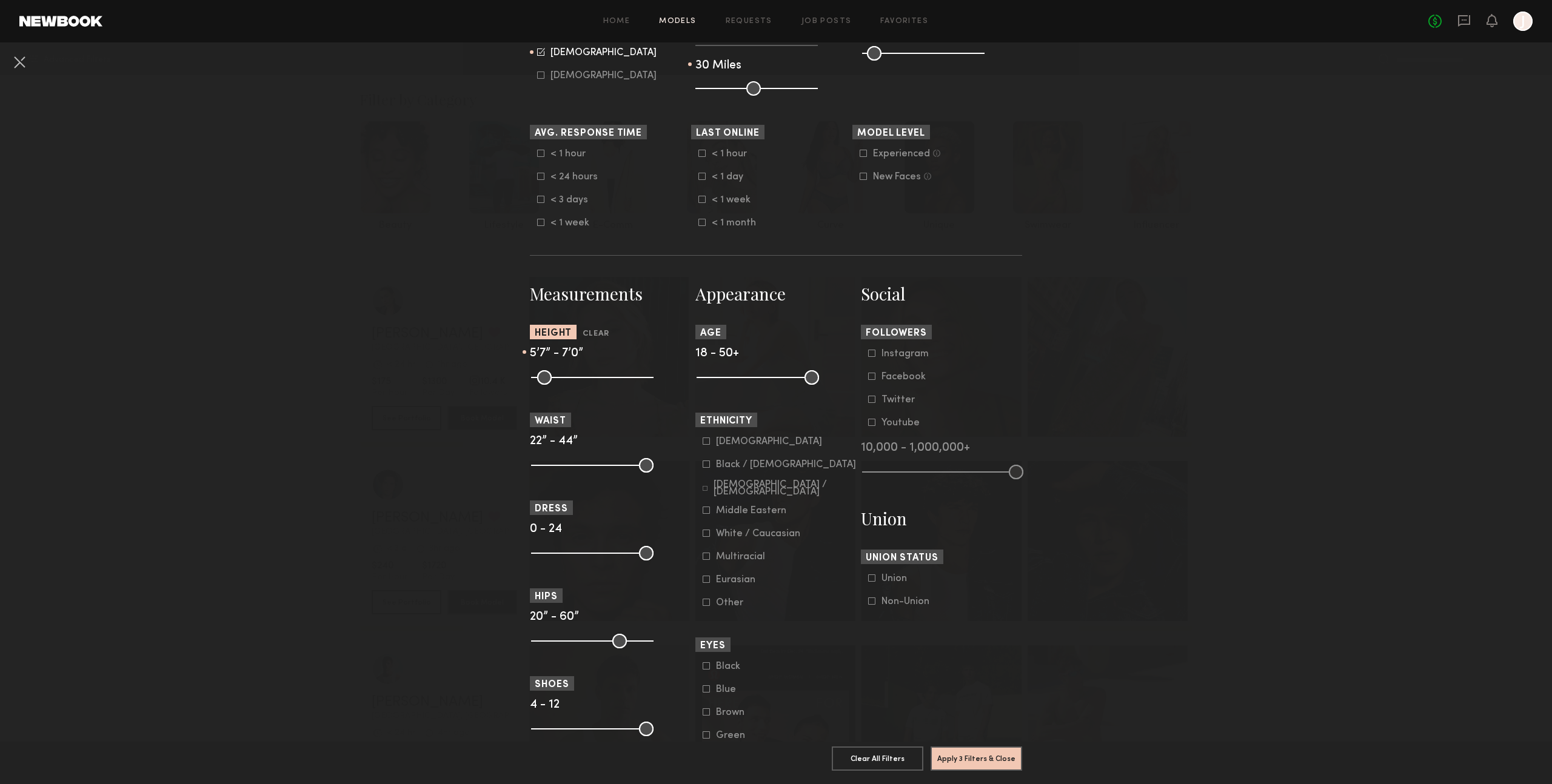
drag, startPoint x: 542, startPoint y: 378, endPoint x: 589, endPoint y: 380, distance: 47.0
type input "**"
click at [589, 380] on input "range" at bounding box center [592, 377] width 123 height 14
drag, startPoint x: 702, startPoint y: 376, endPoint x: 734, endPoint y: 377, distance: 32.0
type input "**"
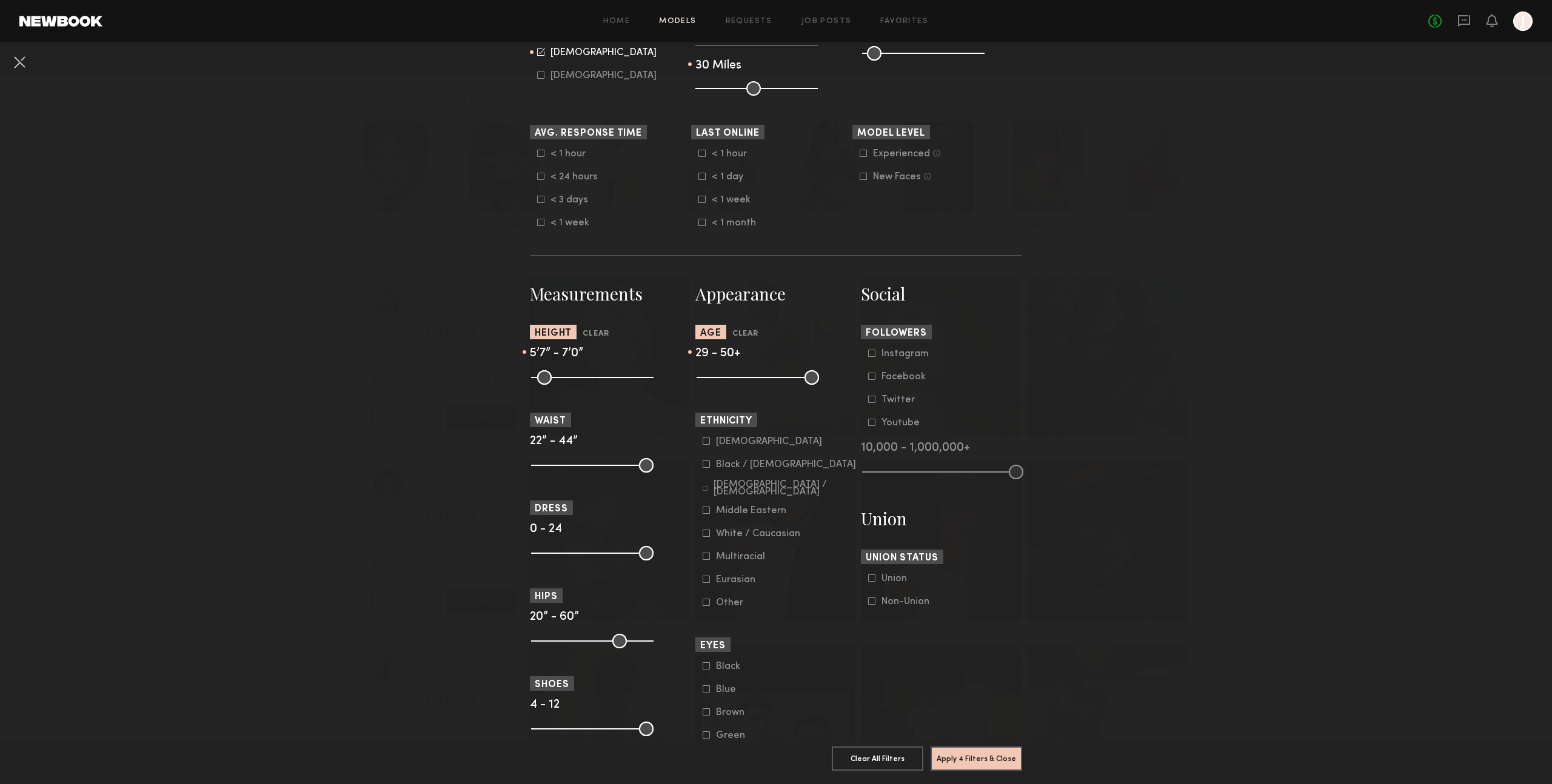
click at [735, 377] on input "range" at bounding box center [758, 377] width 123 height 14
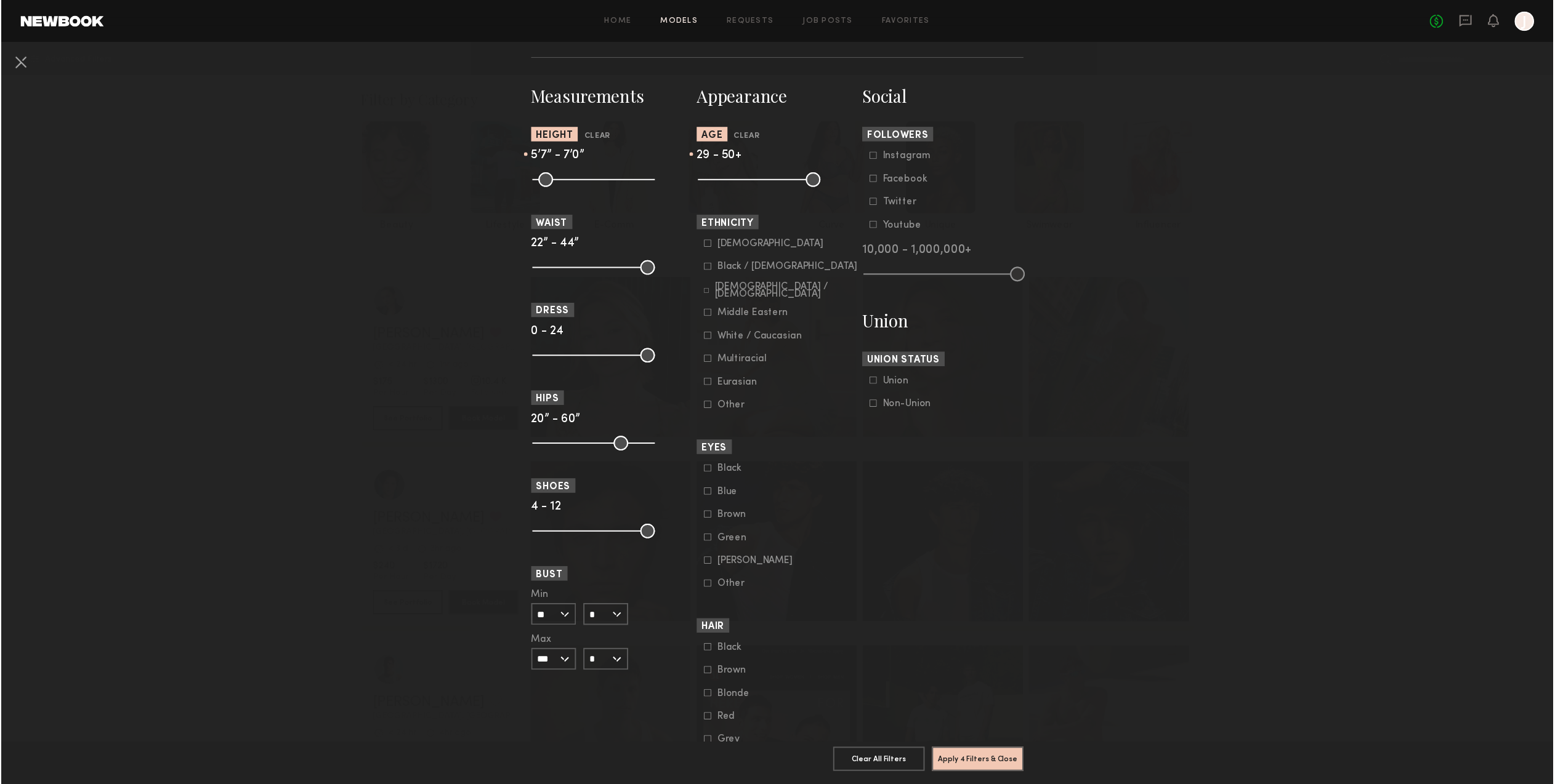
scroll to position [512, 0]
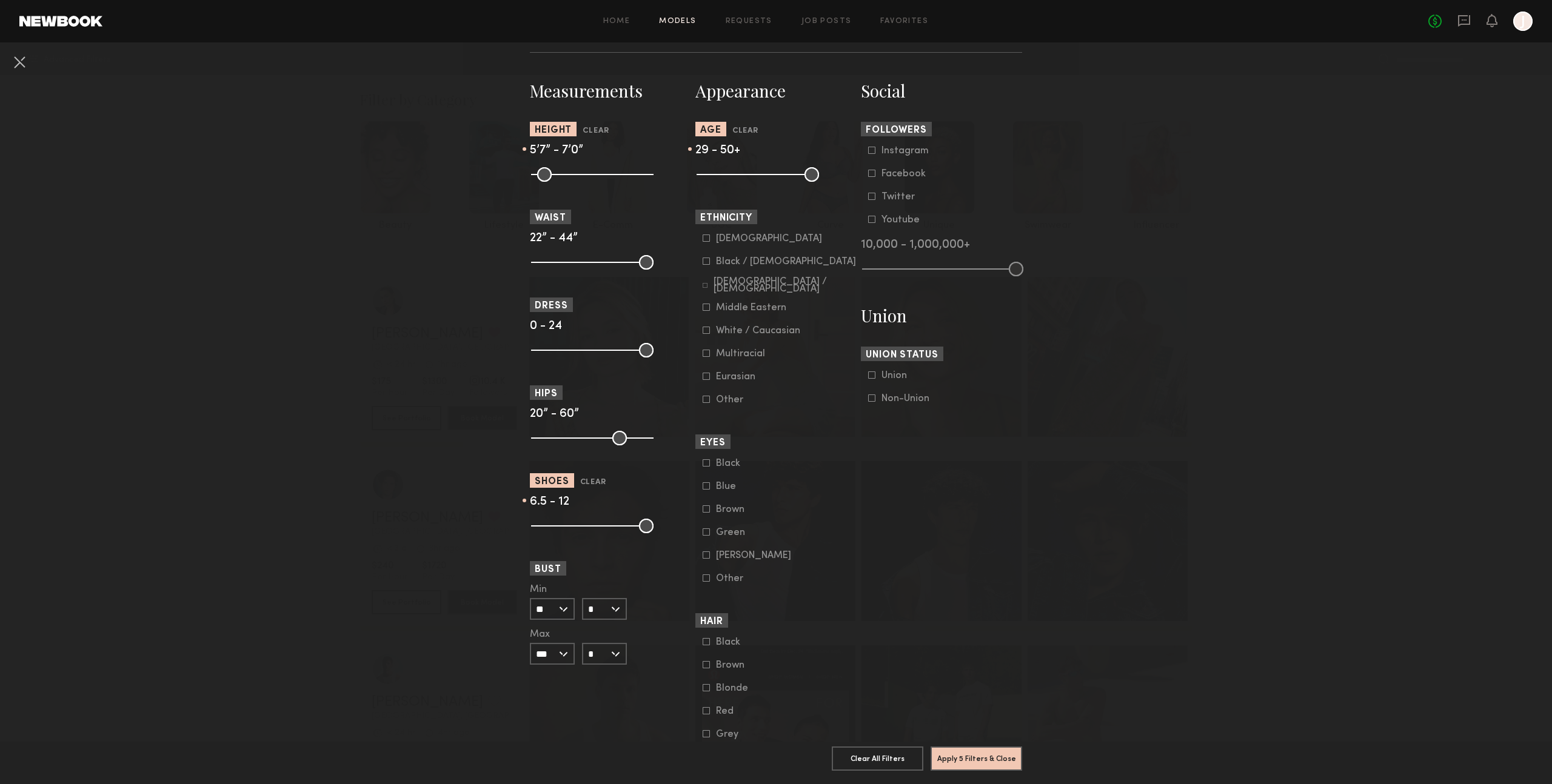
drag, startPoint x: 537, startPoint y: 526, endPoint x: 569, endPoint y: 525, distance: 32.0
type input "***"
click at [569, 526] on input "range" at bounding box center [592, 526] width 123 height 14
drag, startPoint x: 639, startPoint y: 527, endPoint x: 603, endPoint y: 523, distance: 36.2
type input "***"
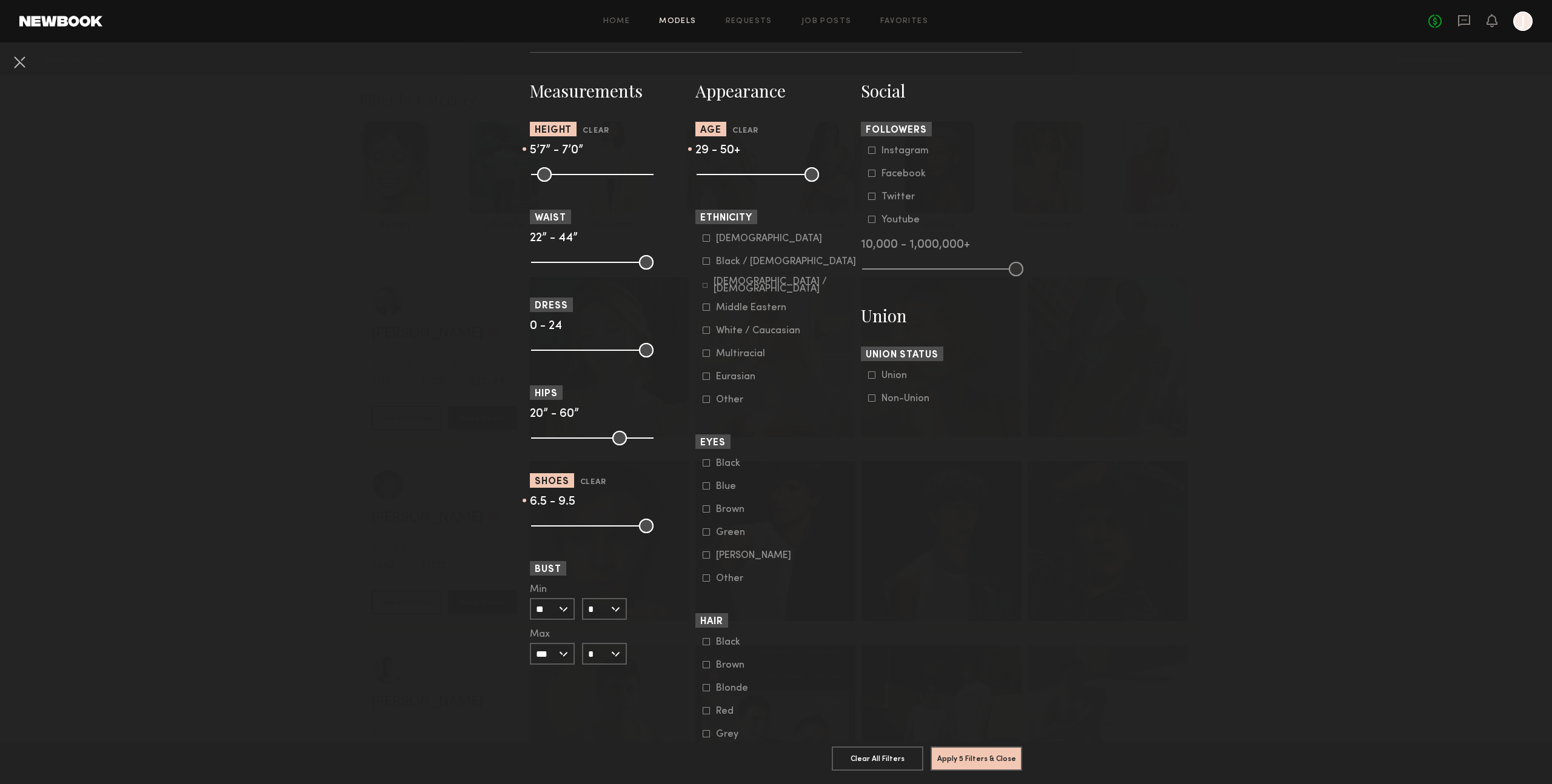
click at [605, 525] on input "range" at bounding box center [592, 526] width 123 height 14
drag, startPoint x: 542, startPoint y: 263, endPoint x: 566, endPoint y: 263, distance: 24.0
click at [552, 263] on input "range" at bounding box center [592, 263] width 123 height 14
drag, startPoint x: 553, startPoint y: 262, endPoint x: 547, endPoint y: 263, distance: 6.1
type input "**"
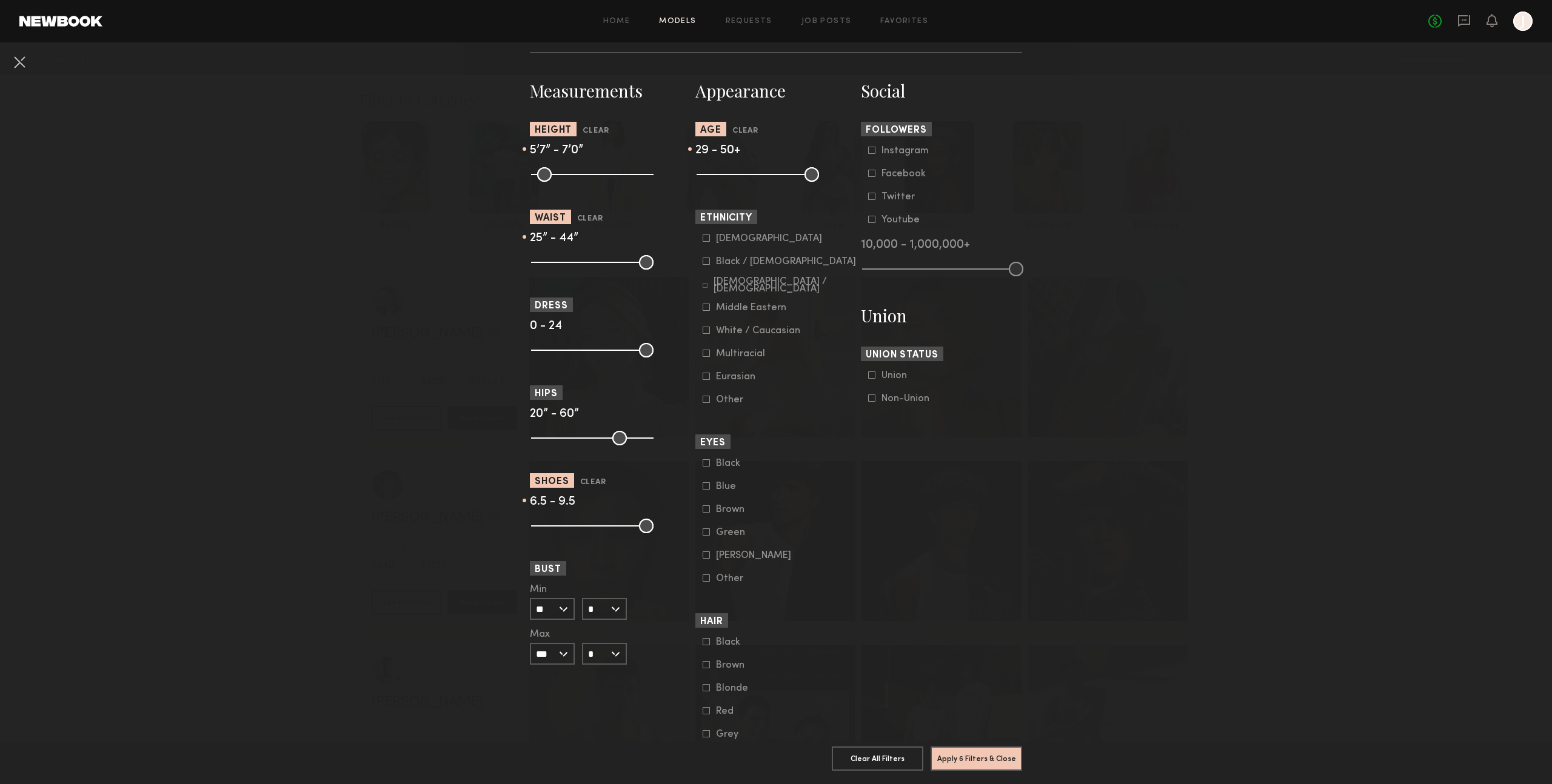
click at [547, 263] on input "range" at bounding box center [592, 263] width 123 height 14
drag, startPoint x: 619, startPoint y: 265, endPoint x: 582, endPoint y: 267, distance: 37.1
type input "**"
click at [564, 263] on input "range" at bounding box center [592, 263] width 123 height 14
drag, startPoint x: 537, startPoint y: 352, endPoint x: 546, endPoint y: 351, distance: 9.1
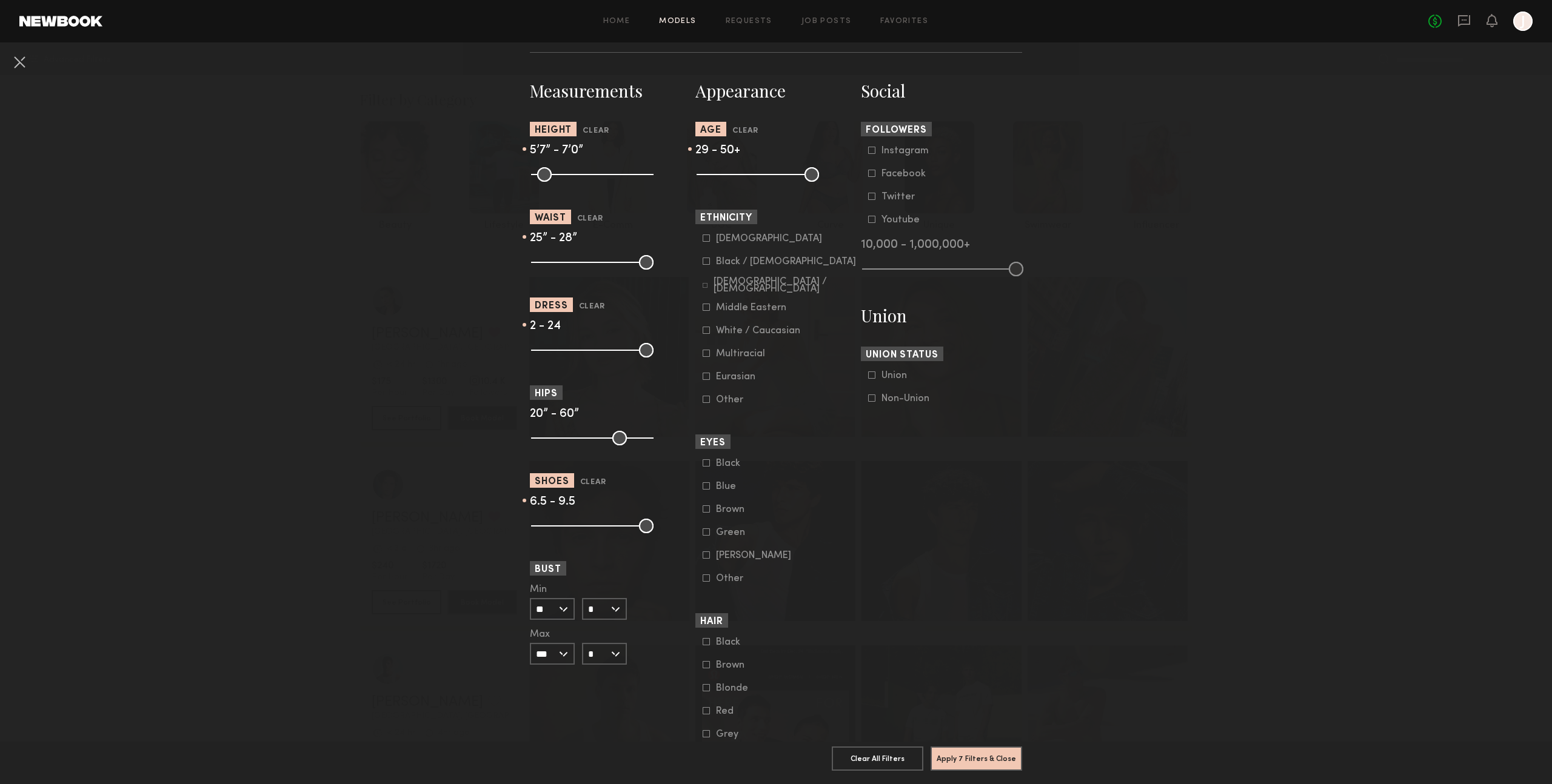
type input "*"
click at [545, 352] on input "range" at bounding box center [592, 350] width 123 height 14
drag, startPoint x: 632, startPoint y: 353, endPoint x: 563, endPoint y: 349, distance: 69.1
type input "*"
click at [562, 350] on input "range" at bounding box center [592, 350] width 123 height 14
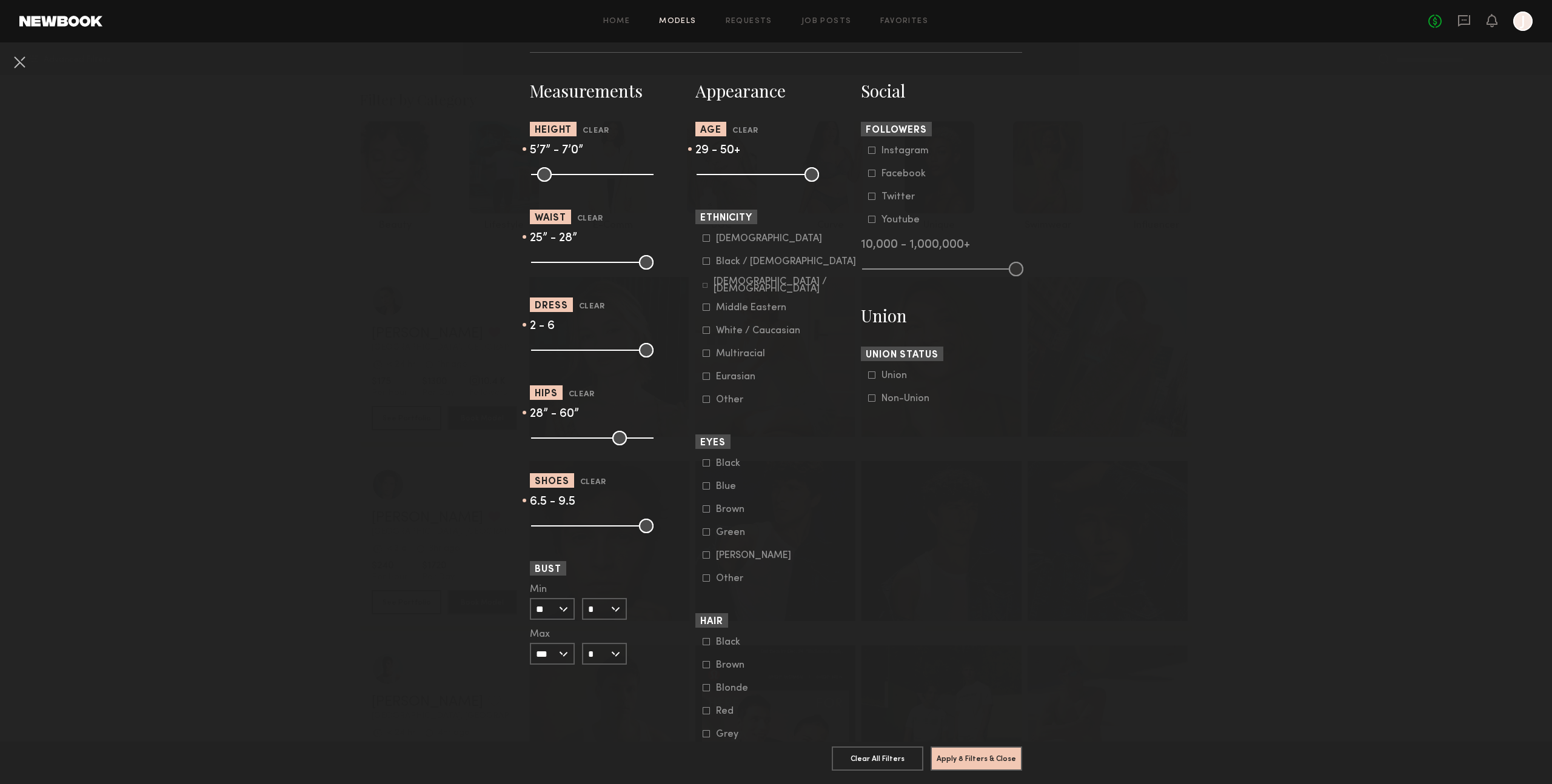
drag, startPoint x: 535, startPoint y: 439, endPoint x: 555, endPoint y: 440, distance: 20.0
type input "**"
click at [555, 440] on input "range" at bounding box center [592, 438] width 123 height 14
drag, startPoint x: 626, startPoint y: 438, endPoint x: 584, endPoint y: 435, distance: 42.1
click at [583, 435] on input "range" at bounding box center [592, 438] width 123 height 14
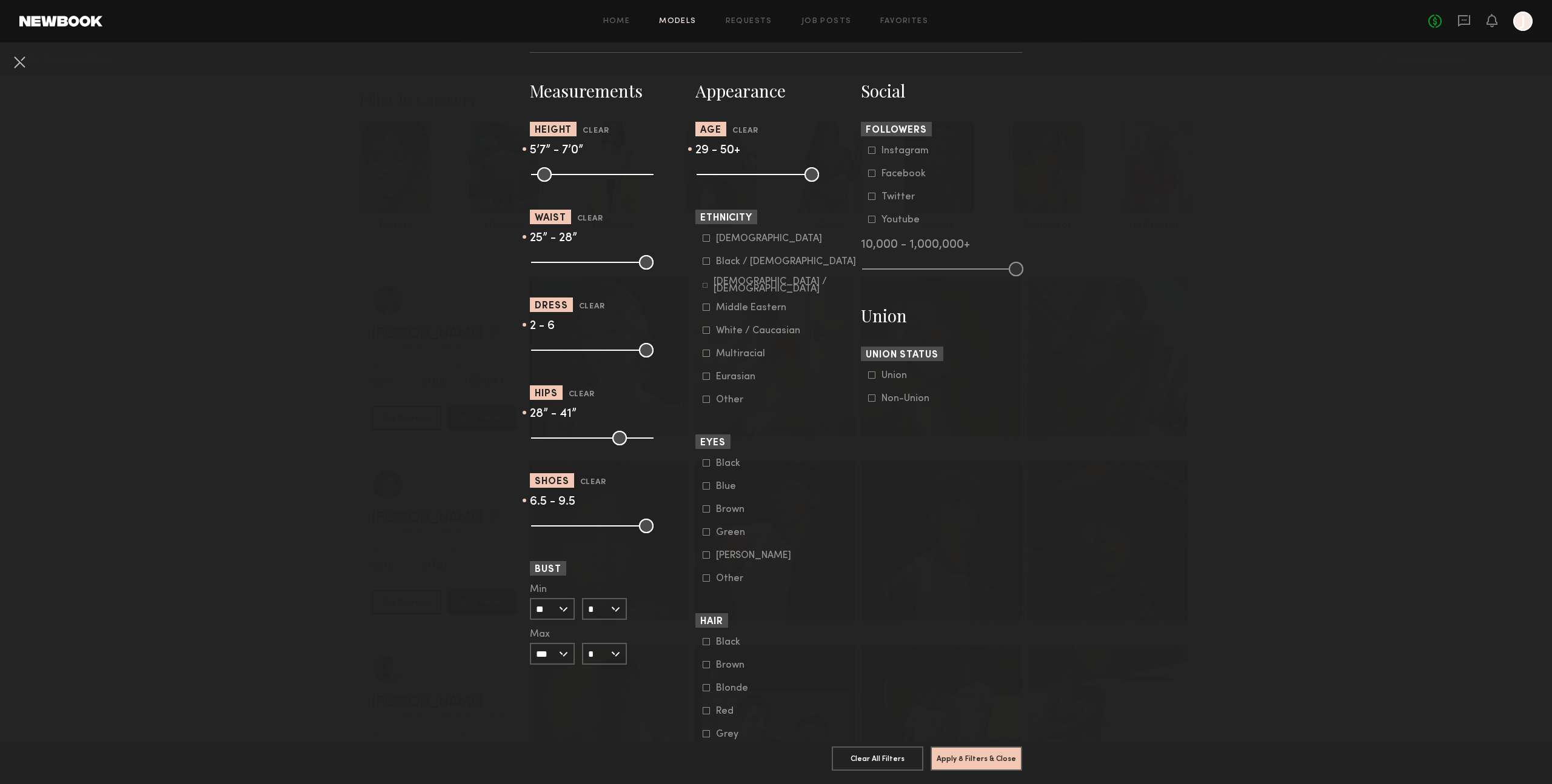
drag, startPoint x: 577, startPoint y: 438, endPoint x: 597, endPoint y: 432, distance: 20.9
type input "**"
click at [591, 438] on input "range" at bounding box center [592, 438] width 123 height 14
drag, startPoint x: 631, startPoint y: 178, endPoint x: 620, endPoint y: 184, distance: 12.5
type input "**"
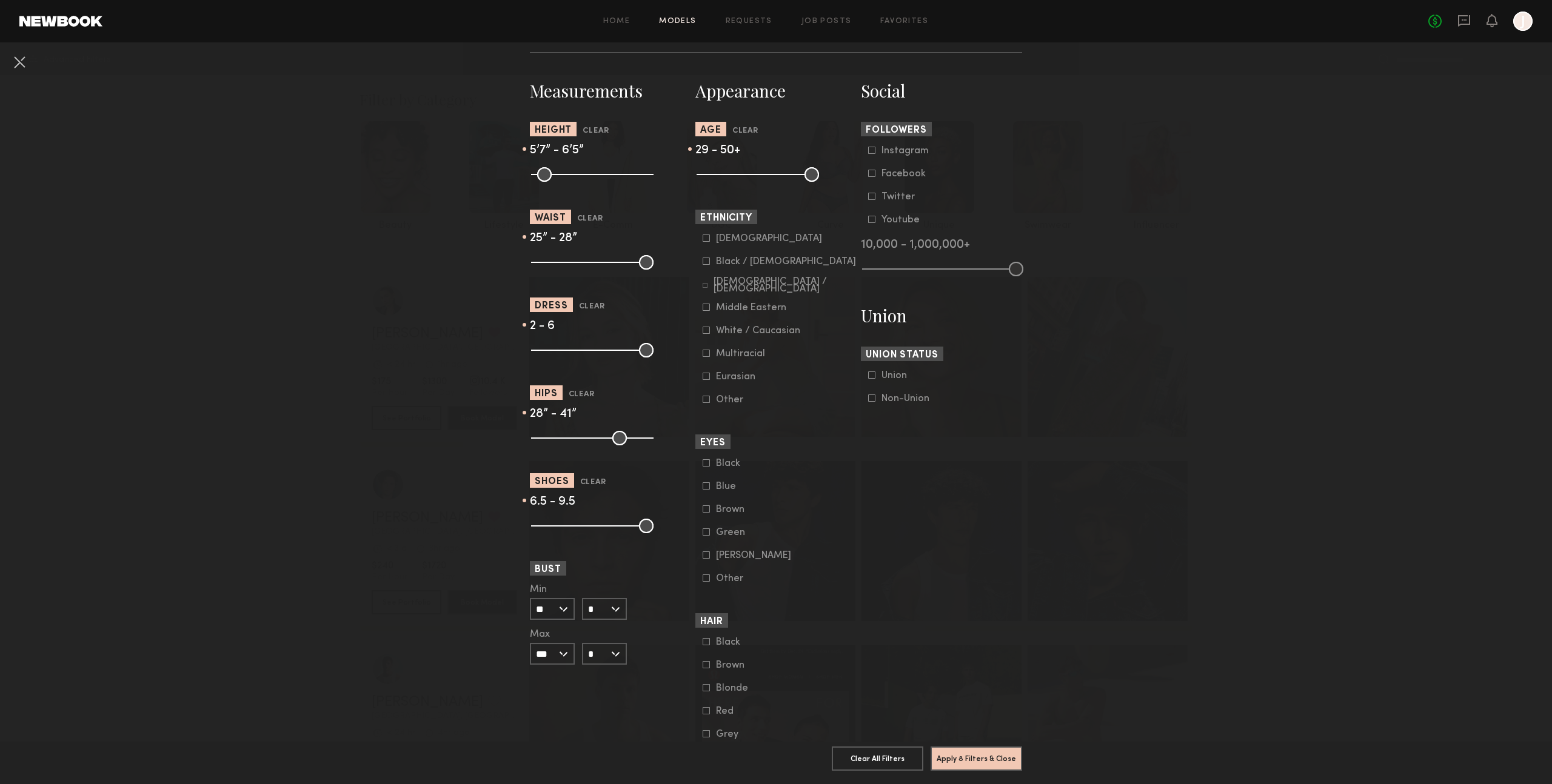
click at [619, 178] on input "range" at bounding box center [592, 174] width 123 height 14
click at [977, 565] on button "Apply 8 Filters & Close" at bounding box center [977, 758] width 92 height 24
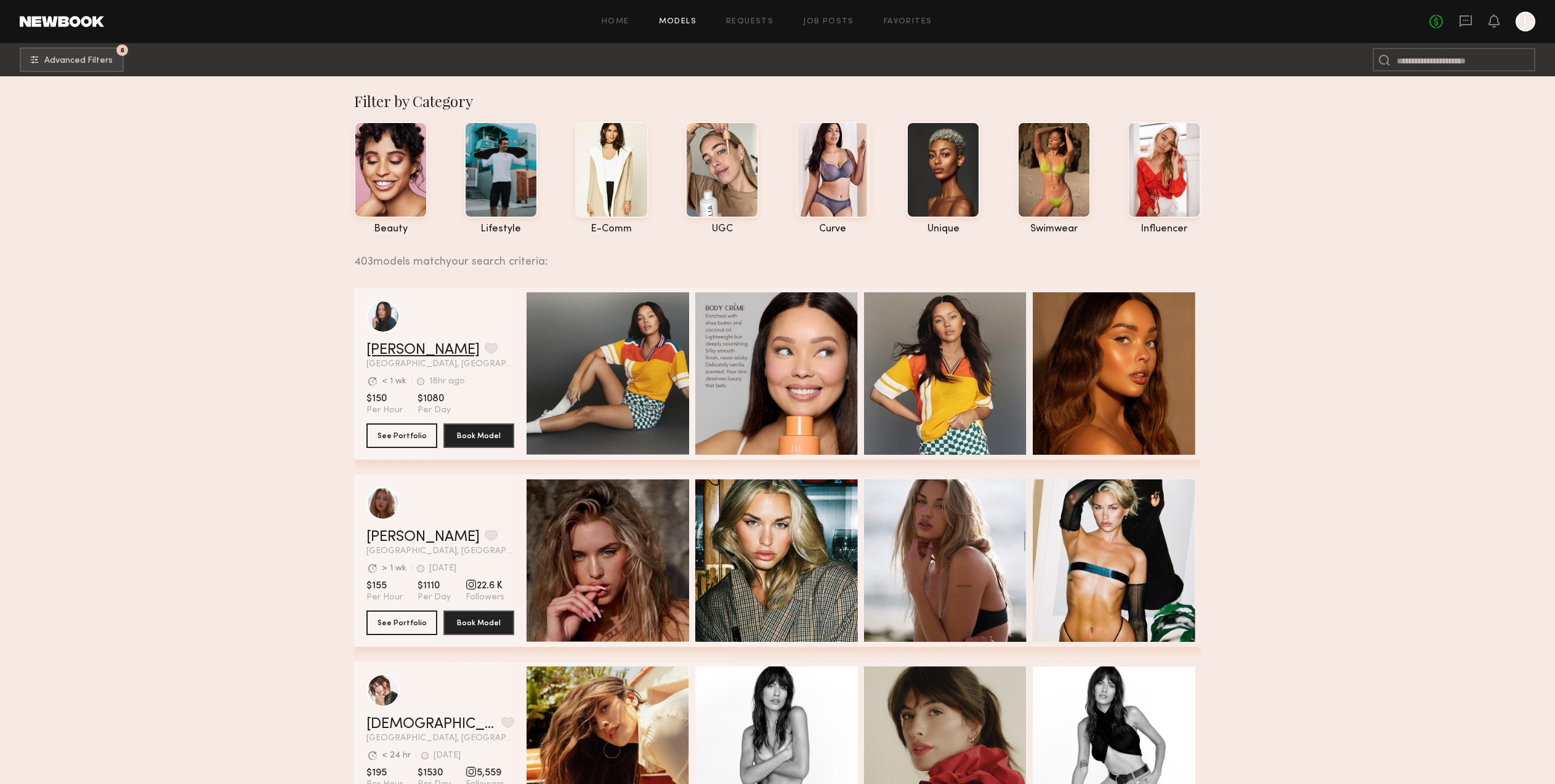
click at [386, 348] on link "Tyrie R." at bounding box center [423, 350] width 113 height 15
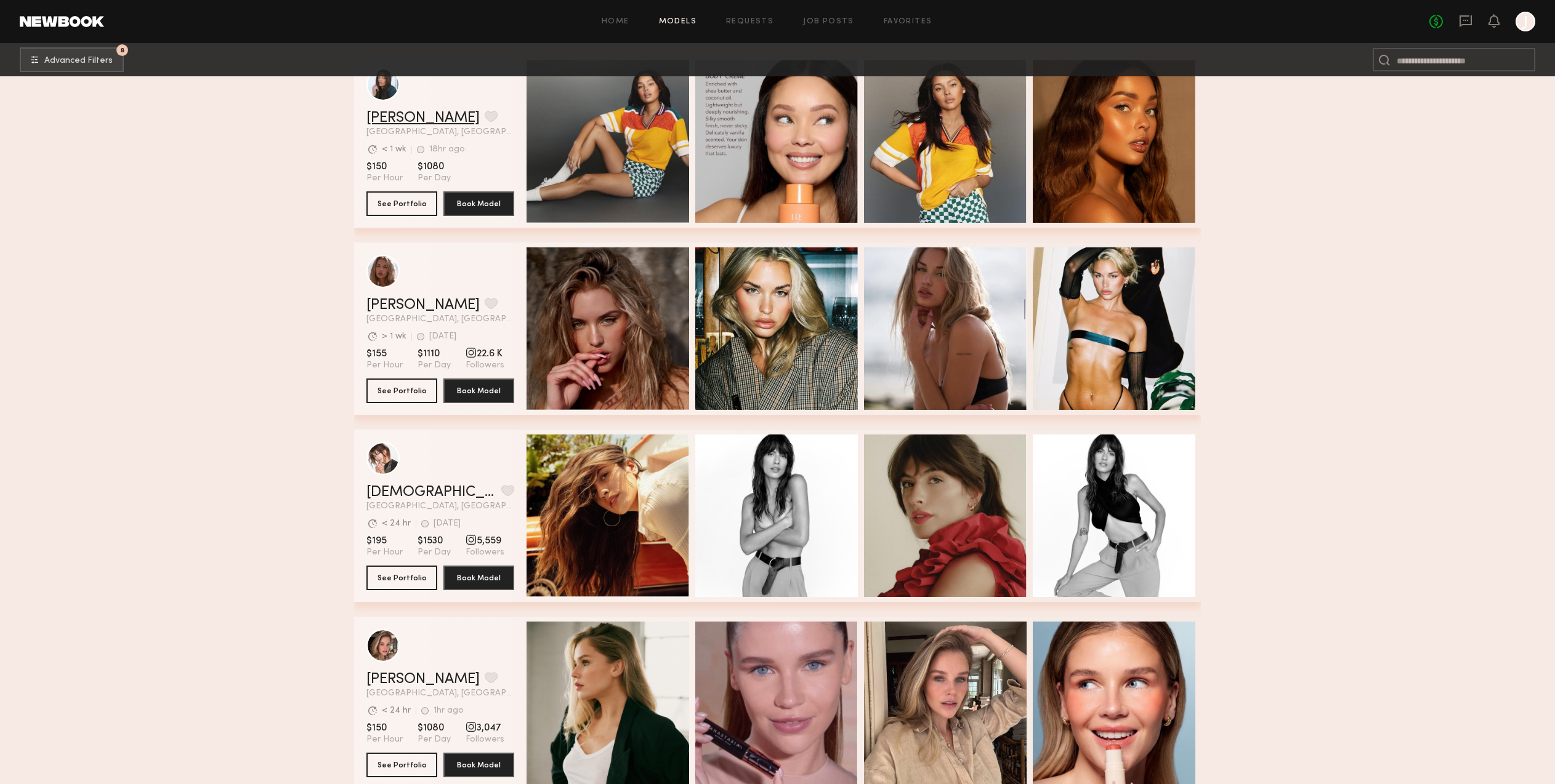
scroll to position [228, 0]
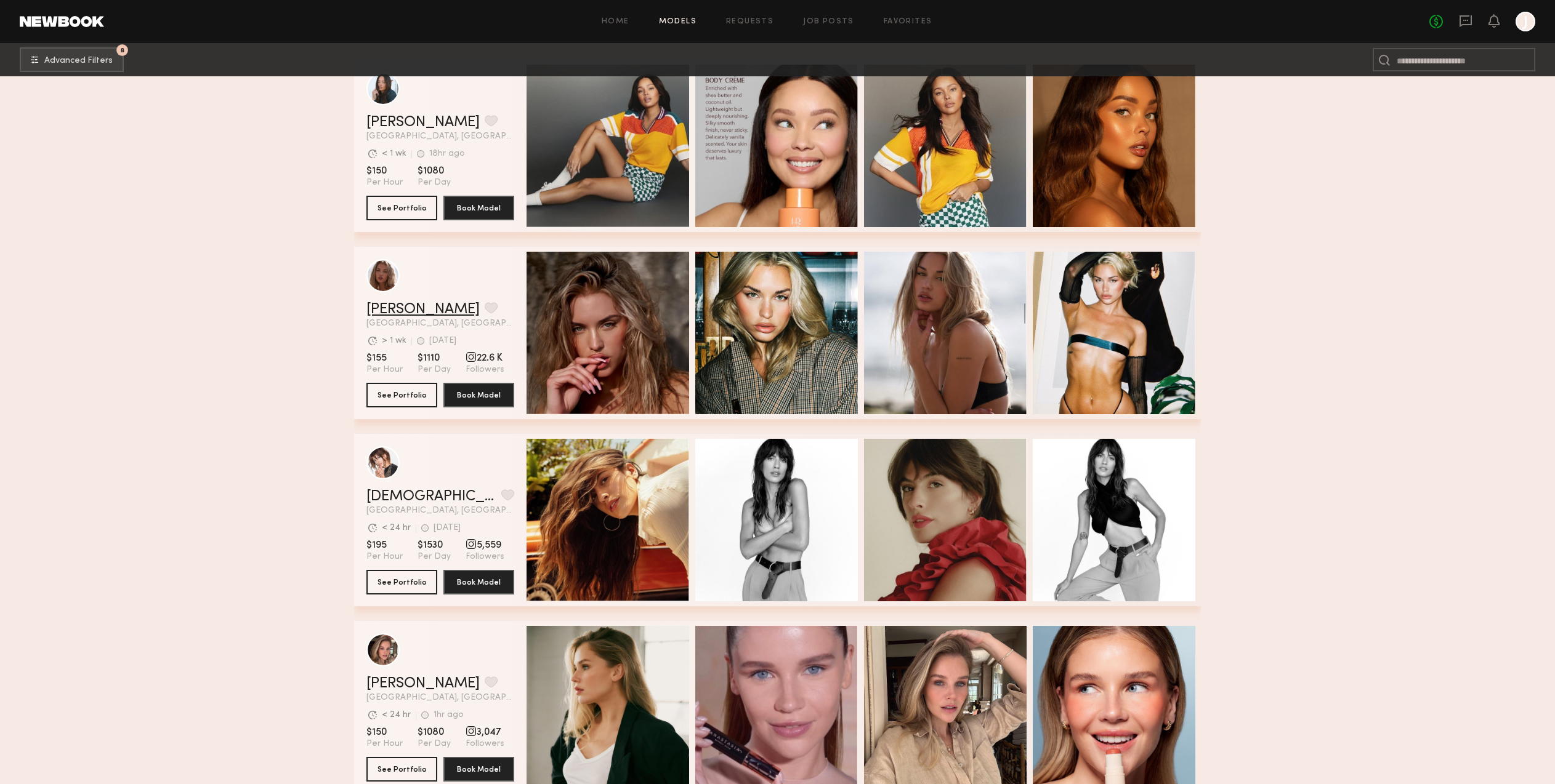
click at [407, 307] on link "Emma V." at bounding box center [423, 310] width 113 height 15
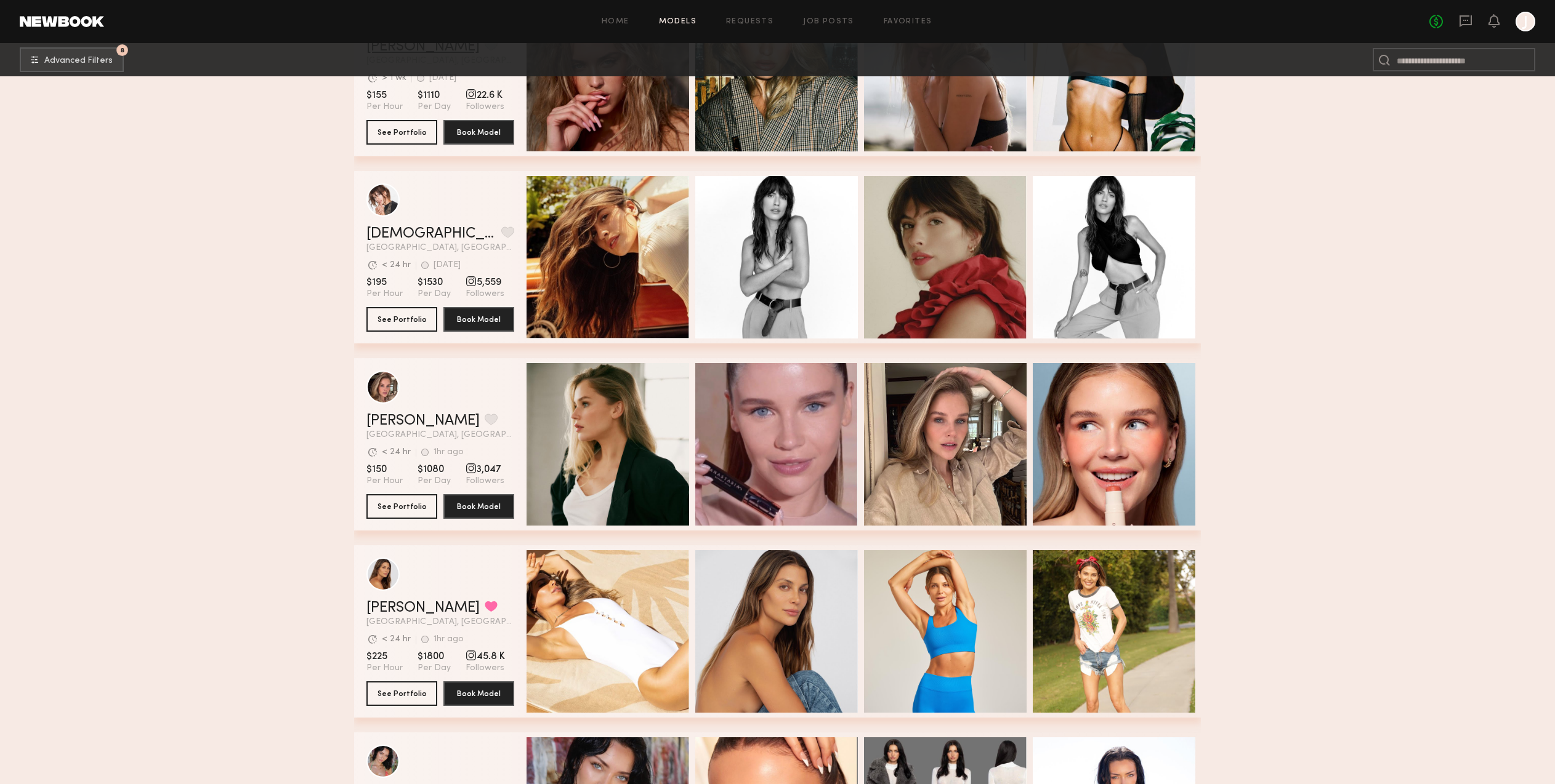
scroll to position [491, 0]
click at [394, 231] on link "Kristen J." at bounding box center [432, 233] width 130 height 15
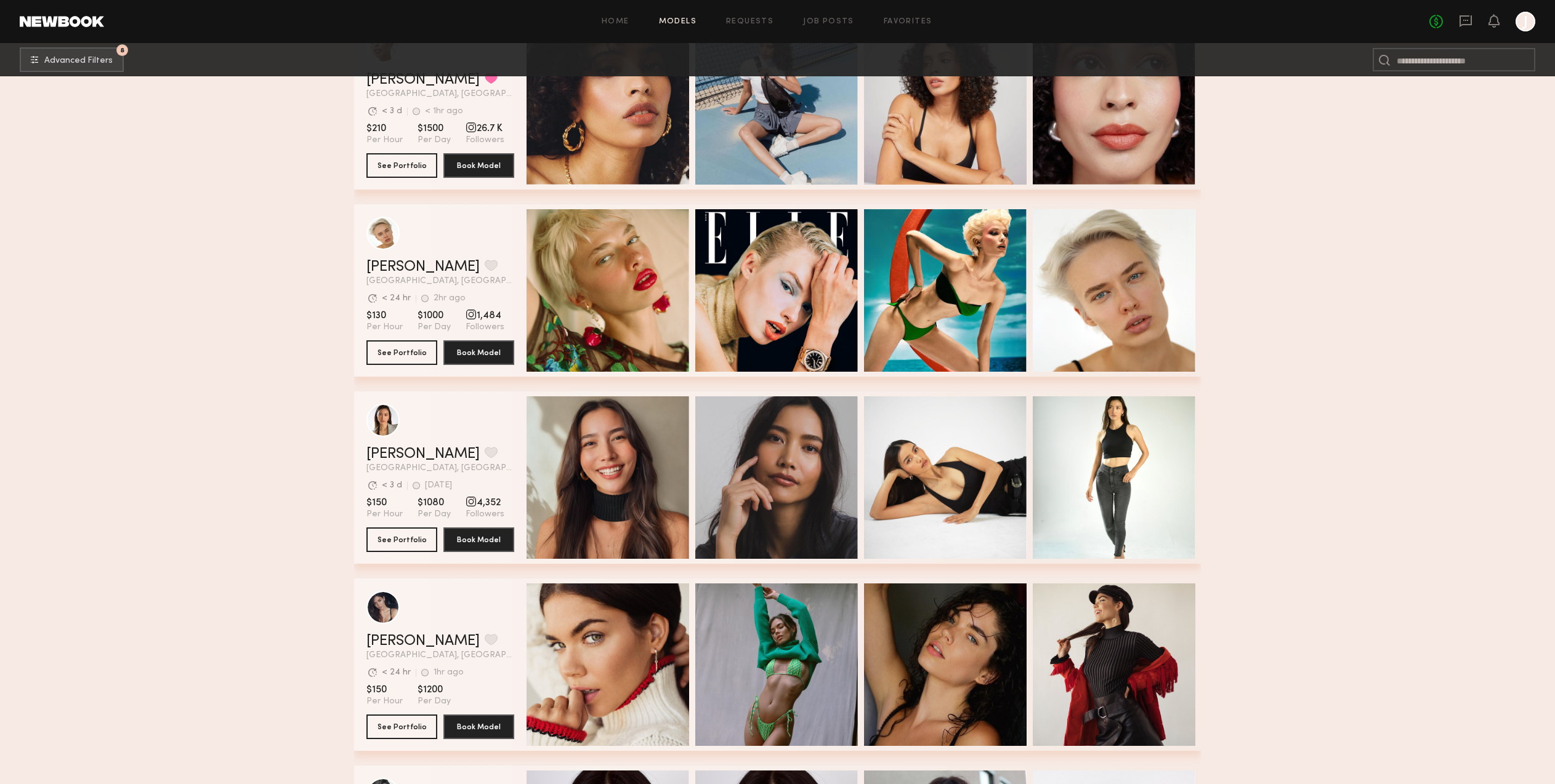
scroll to position [2335, 0]
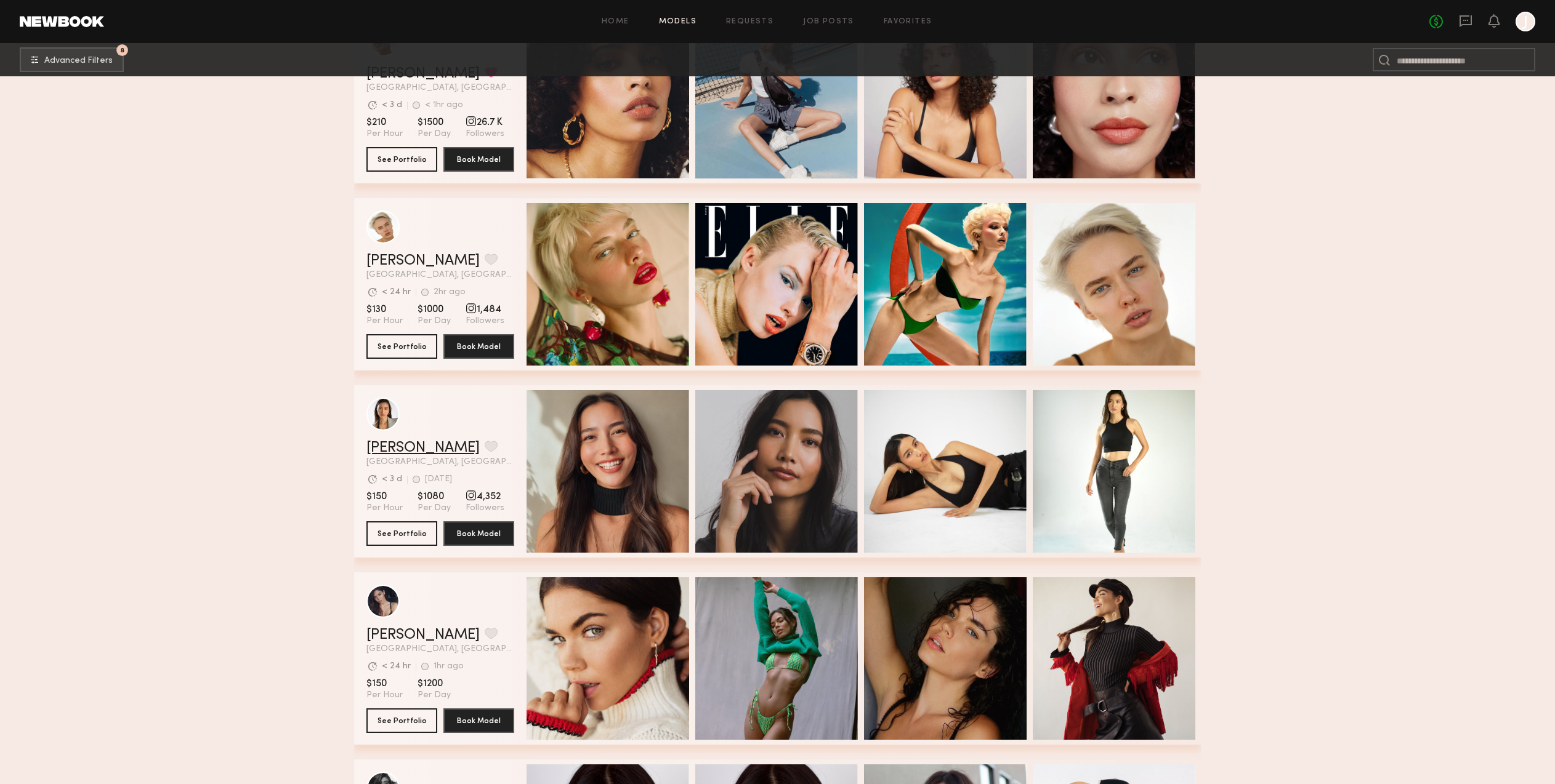
click at [400, 450] on link "Arisa N." at bounding box center [423, 448] width 113 height 15
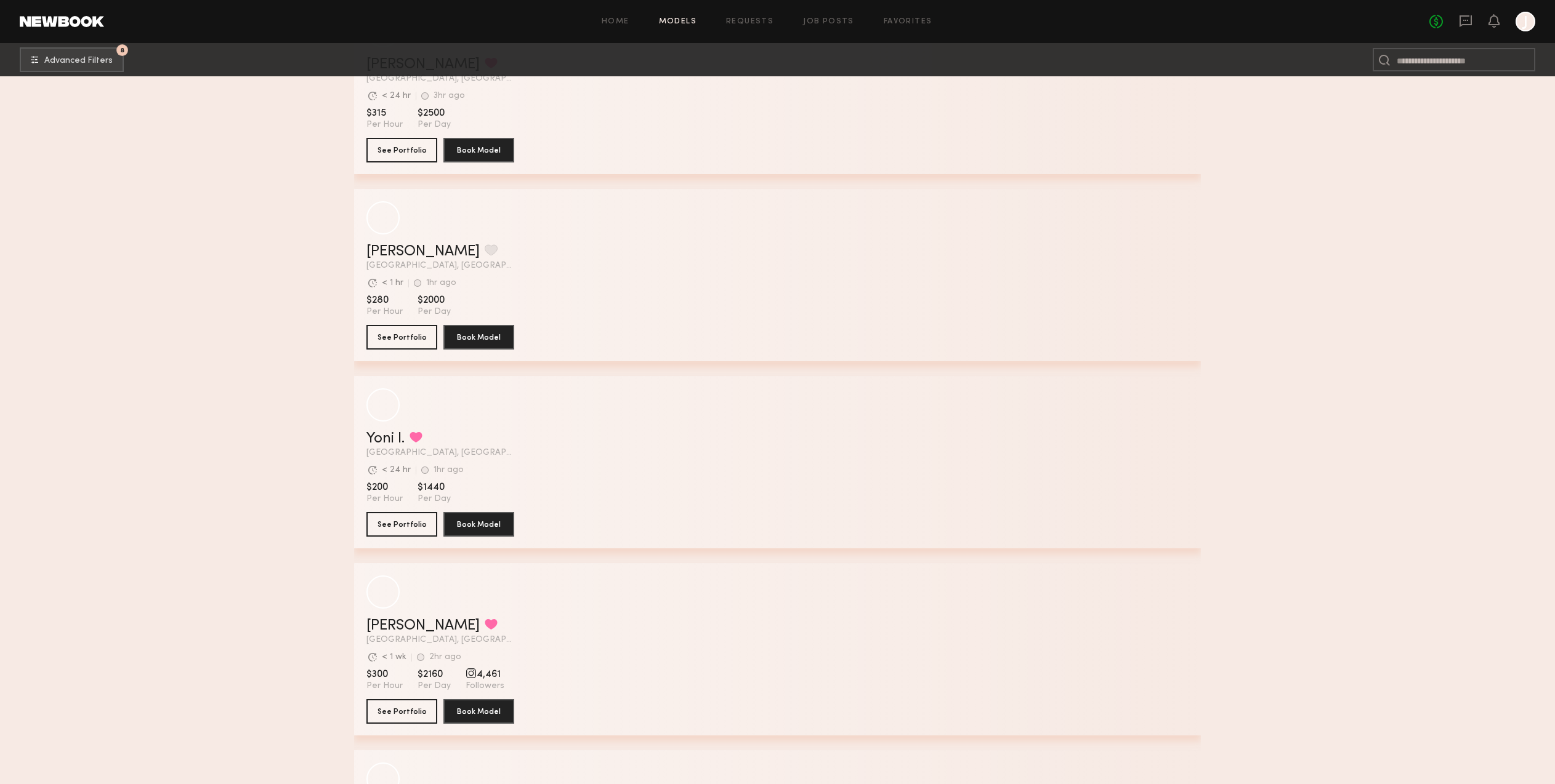
scroll to position [9080, 0]
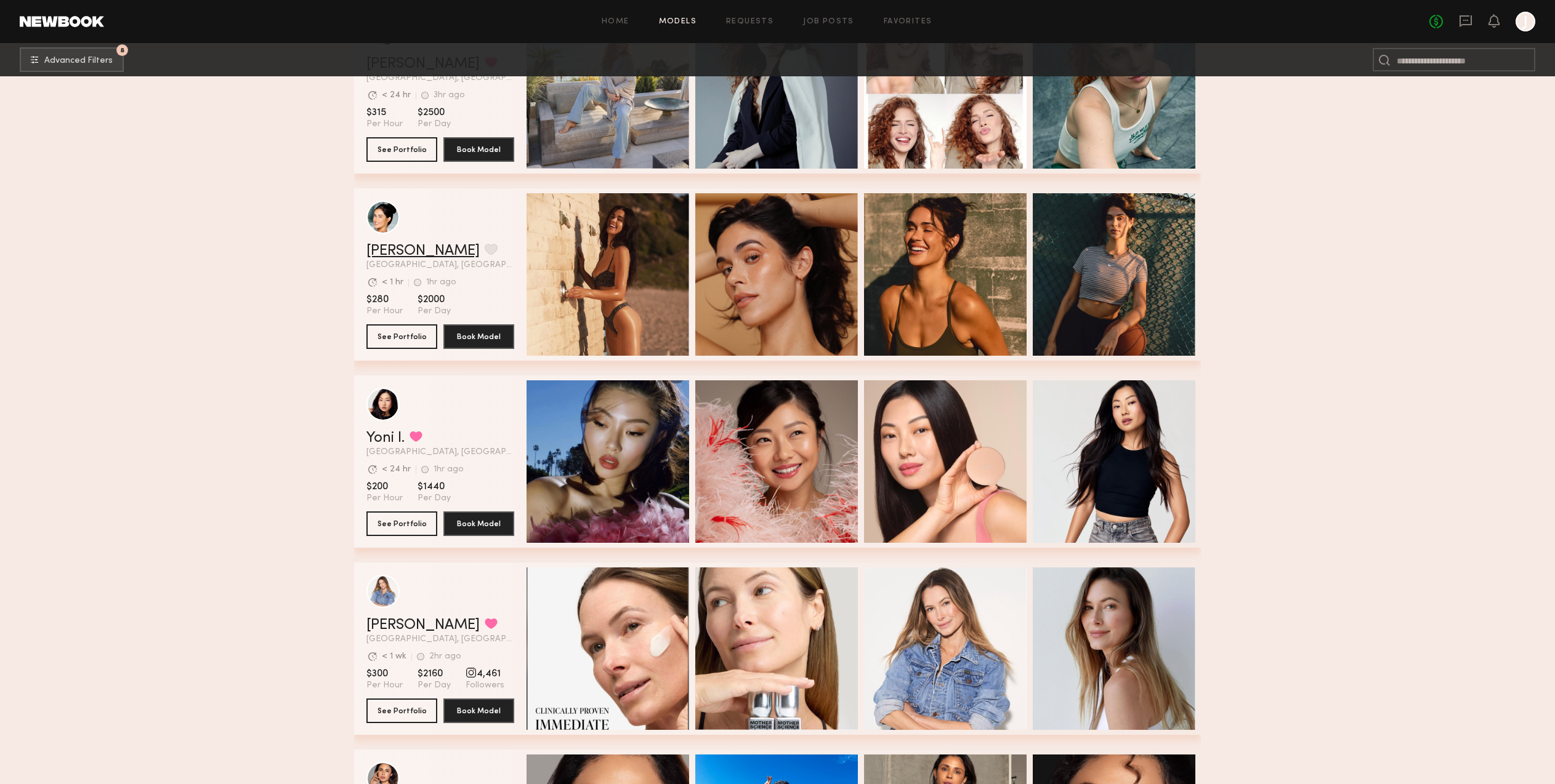
click at [401, 252] on link "Leah B." at bounding box center [423, 251] width 113 height 15
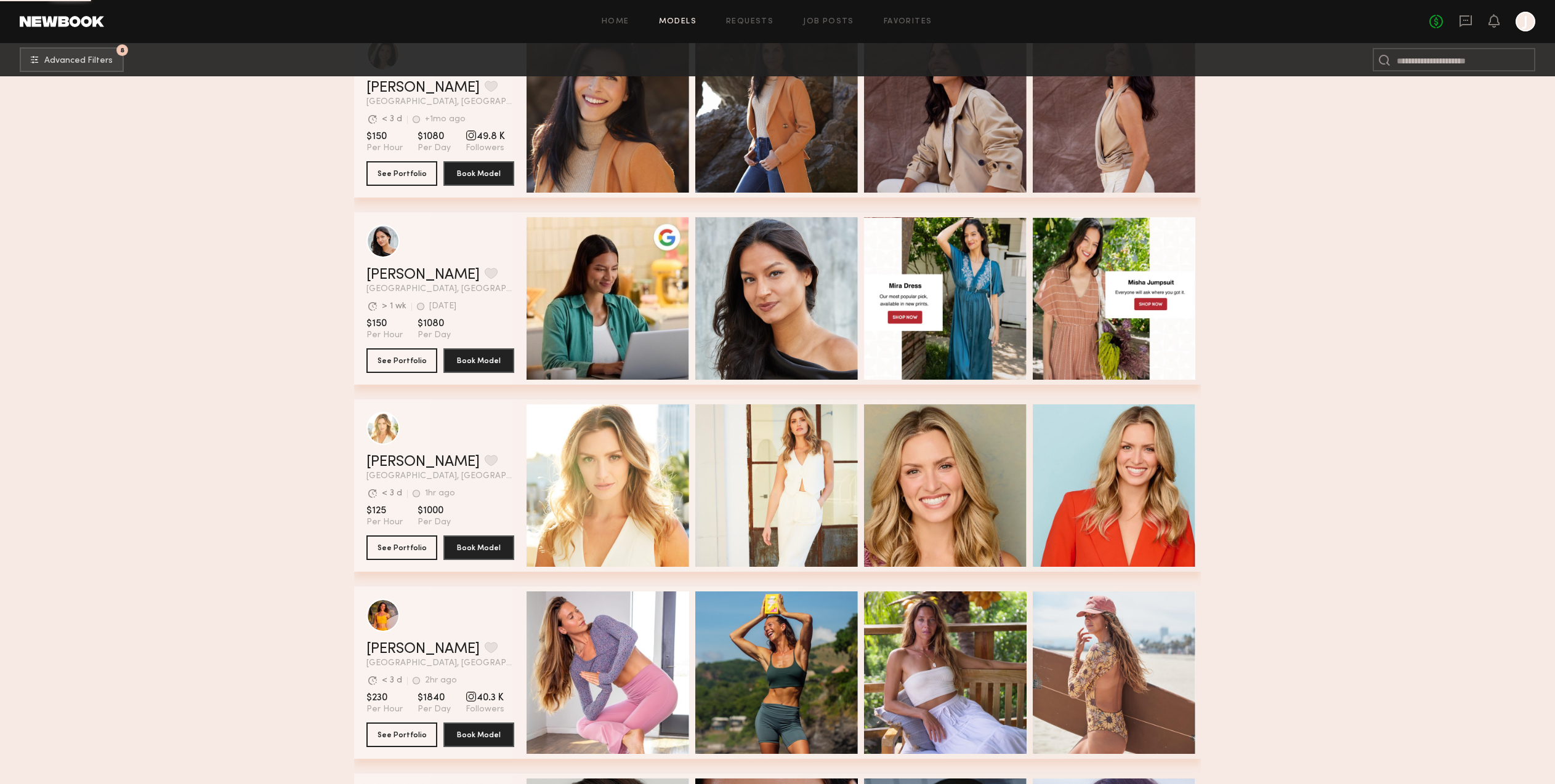
scroll to position [10183, 0]
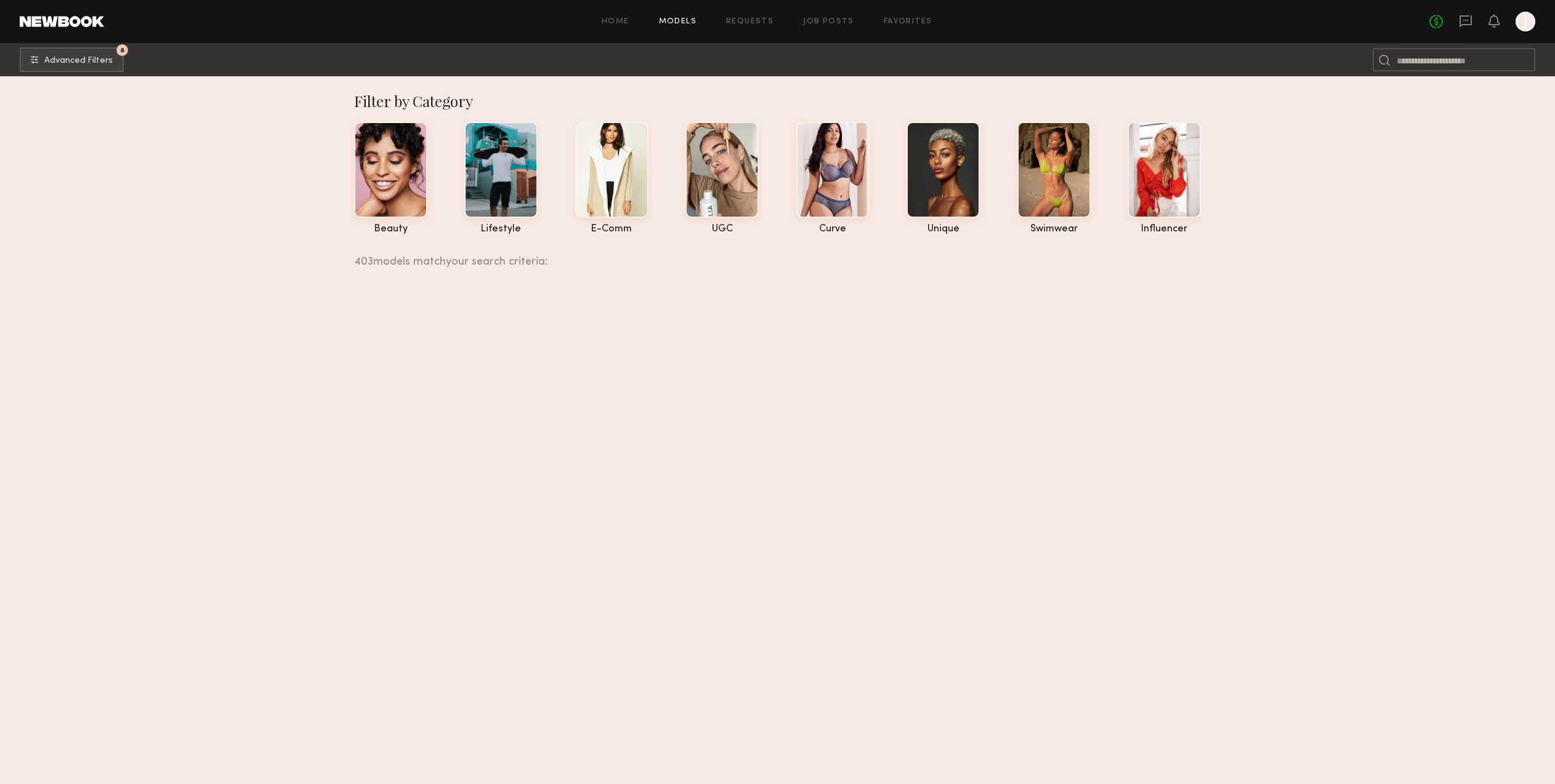
scroll to position [10183, 0]
